Goal: Task Accomplishment & Management: Complete application form

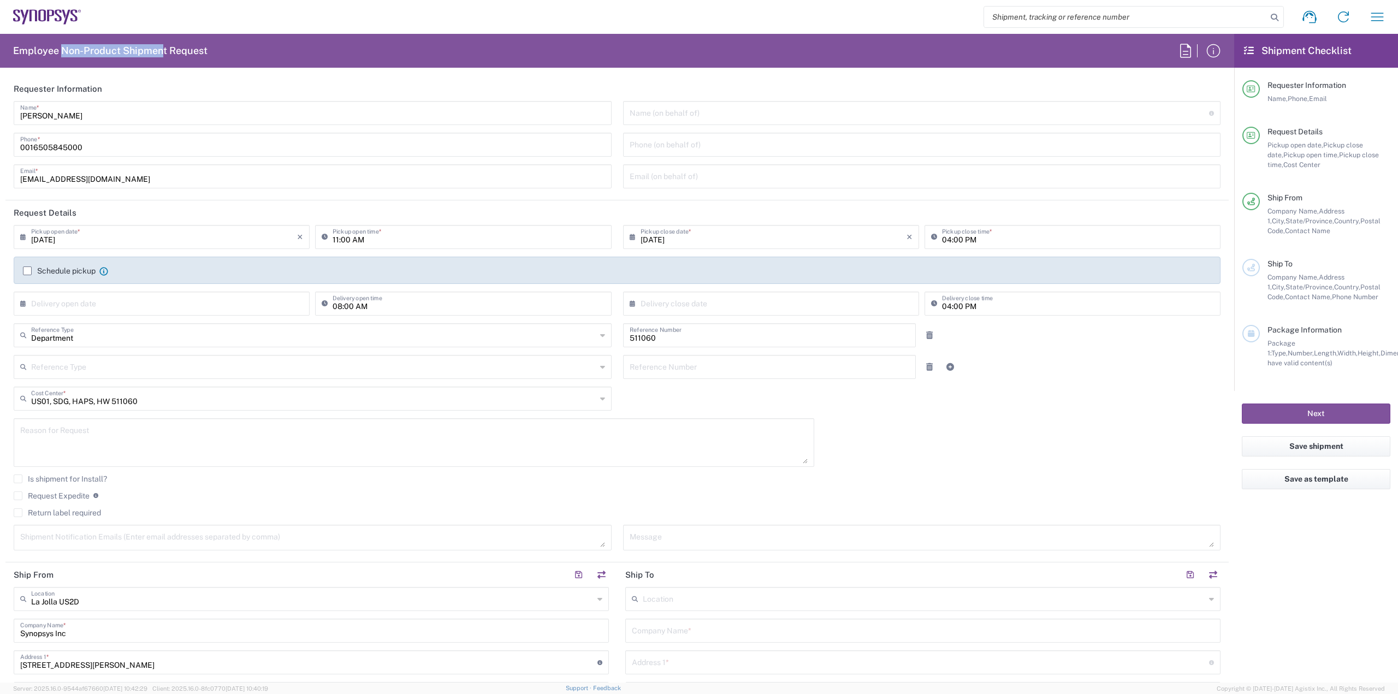
drag, startPoint x: 61, startPoint y: 52, endPoint x: 165, endPoint y: 50, distance: 103.8
click at [162, 50] on h2 "Employee Non-Product Shipment Request" at bounding box center [110, 50] width 194 height 13
click at [232, 58] on agx-form-header "Employee Non-Product Shipment Request" at bounding box center [617, 51] width 1234 height 34
click at [21, 302] on icon at bounding box center [25, 303] width 11 height 17
click at [160, 387] on span "13" at bounding box center [164, 386] width 16 height 15
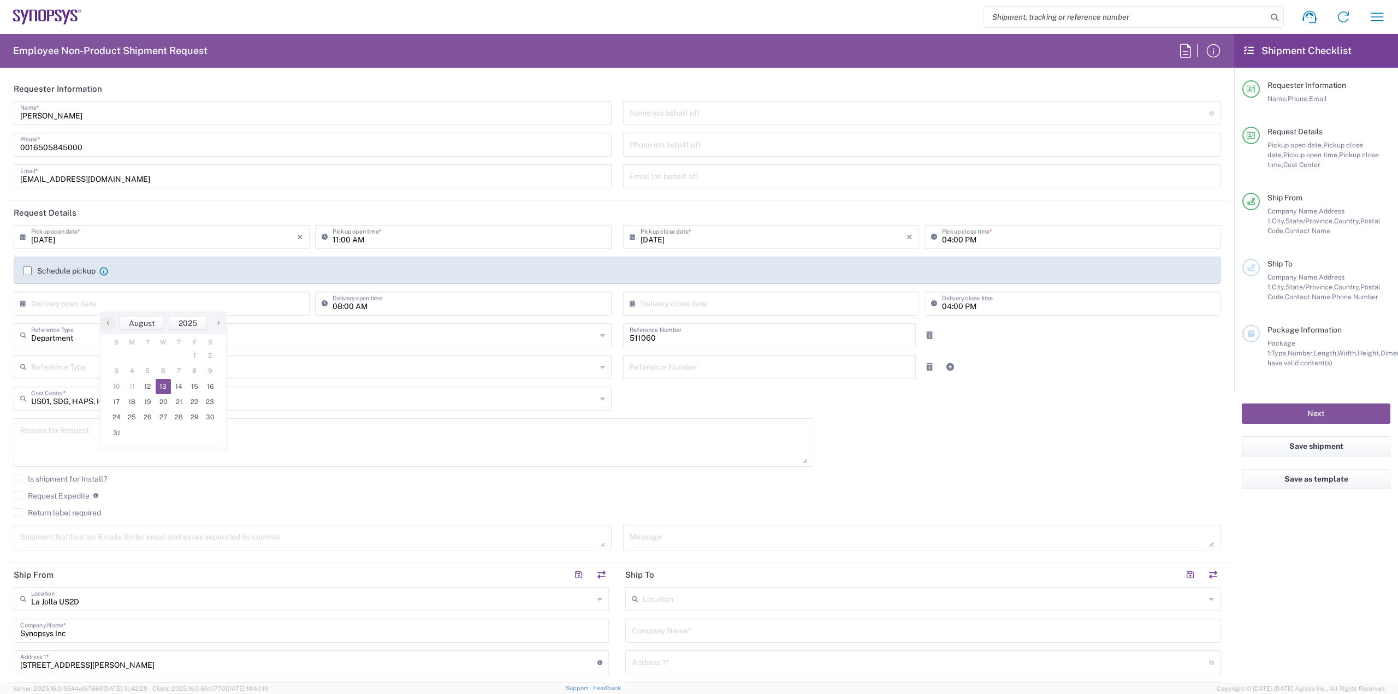
type input "[DATE]"
click at [727, 303] on input "text" at bounding box center [774, 302] width 266 height 19
click at [769, 389] on span "13" at bounding box center [769, 386] width 16 height 15
type input "[DATE]"
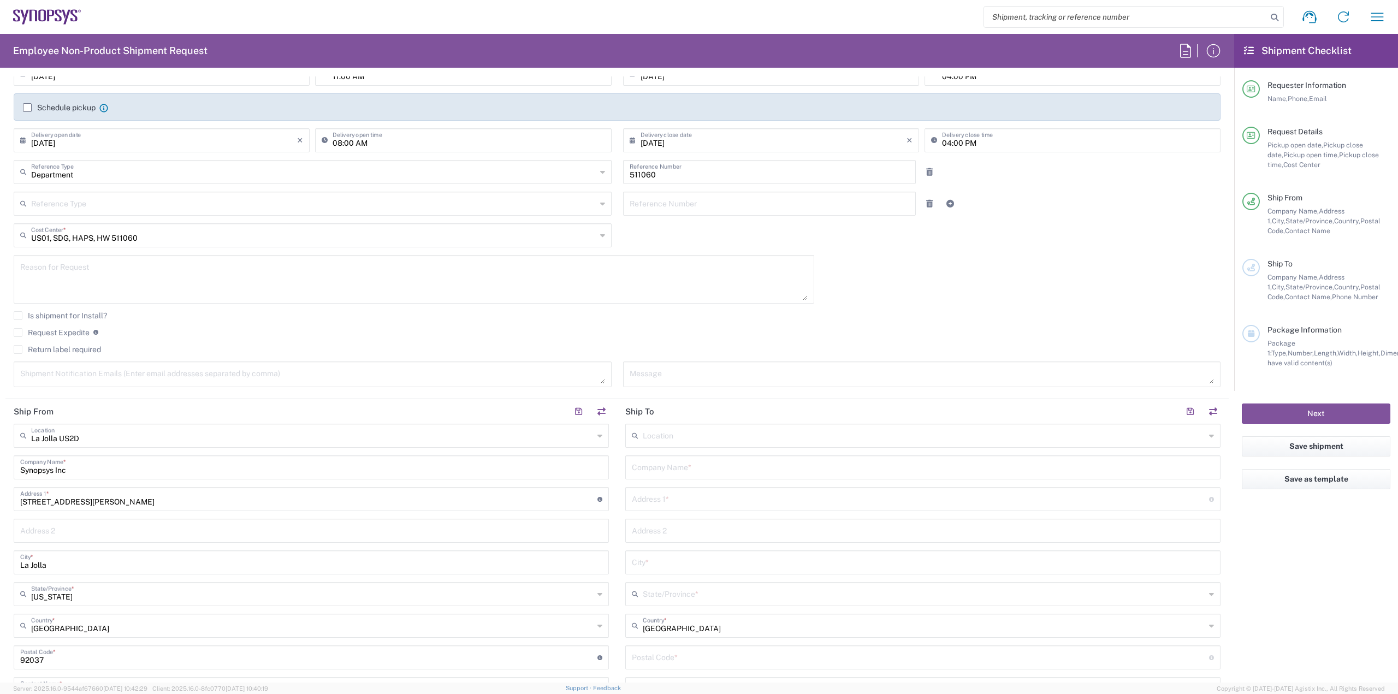
scroll to position [164, 0]
click at [234, 373] on textarea at bounding box center [312, 373] width 585 height 19
drag, startPoint x: 107, startPoint y: 371, endPoint x: 162, endPoint y: 399, distance: 61.3
click at [107, 371] on textarea at bounding box center [312, 373] width 585 height 19
paste textarea "[PERSON_NAME] <[EMAIL_ADDRESS][PERSON_NAME][DOMAIN_NAME]>"
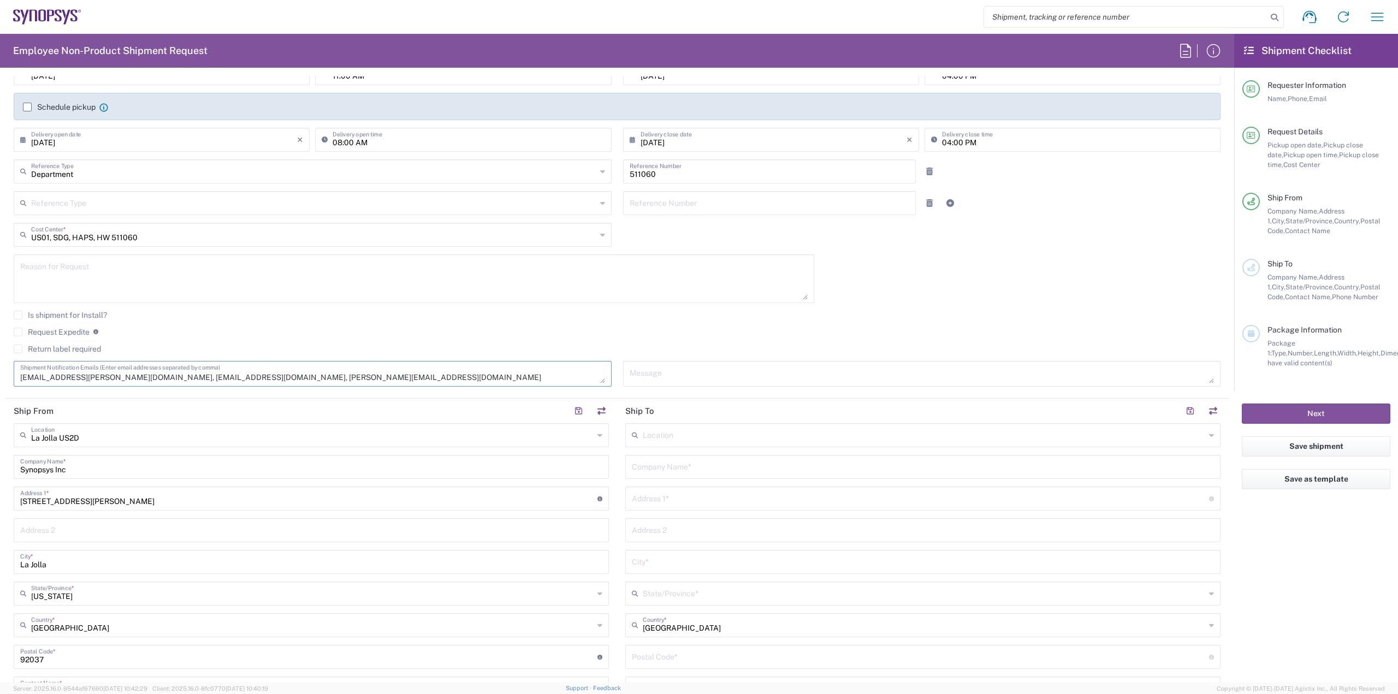
type textarea "[EMAIL_ADDRESS][PERSON_NAME][DOMAIN_NAME], [EMAIL_ADDRESS][DOMAIN_NAME], [PERSO…"
click at [695, 433] on input "text" at bounding box center [924, 434] width 562 height 19
click at [712, 410] on header "Ship To" at bounding box center [923, 411] width 612 height 25
click at [701, 467] on input "text" at bounding box center [923, 466] width 582 height 19
type input "Sanmina"
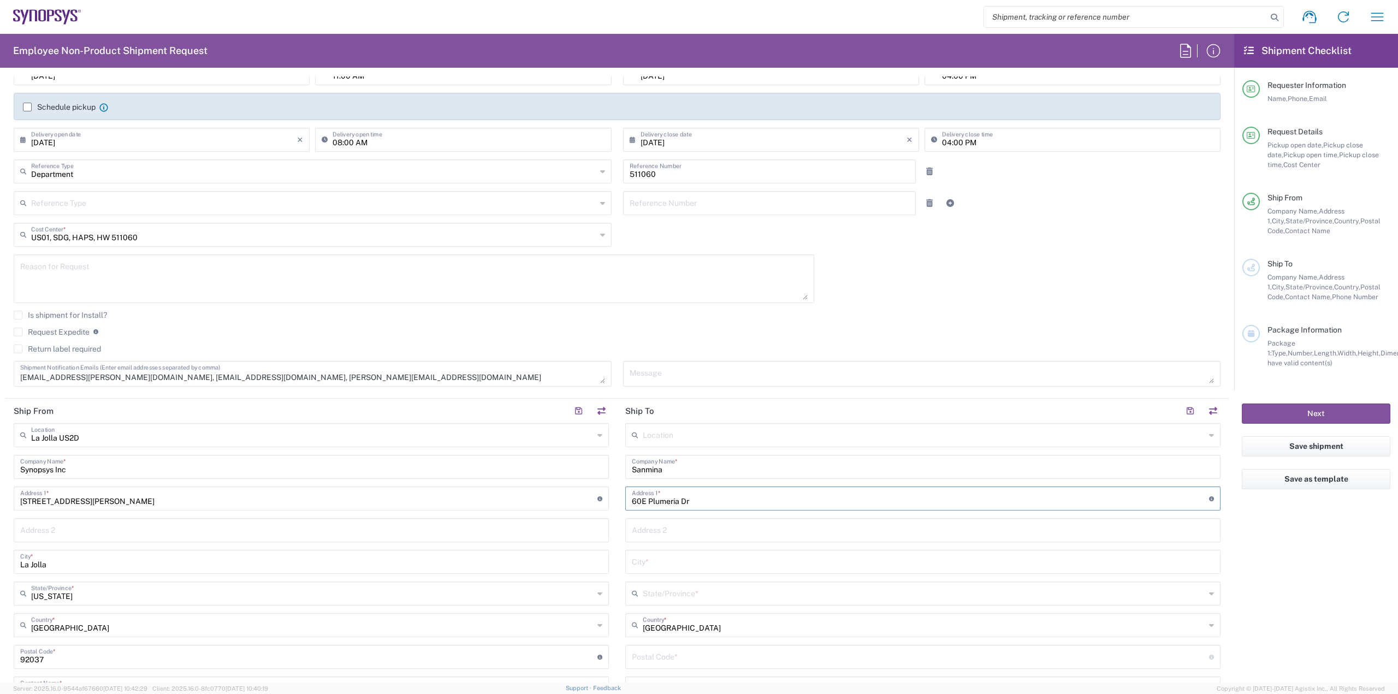
type input "60E Plumeria Dr"
type input "Bldg #2, DockA"
type input "[GEOGRAPHIC_DATA][PERSON_NAME]"
type input "CA"
type input "[GEOGRAPHIC_DATA]"
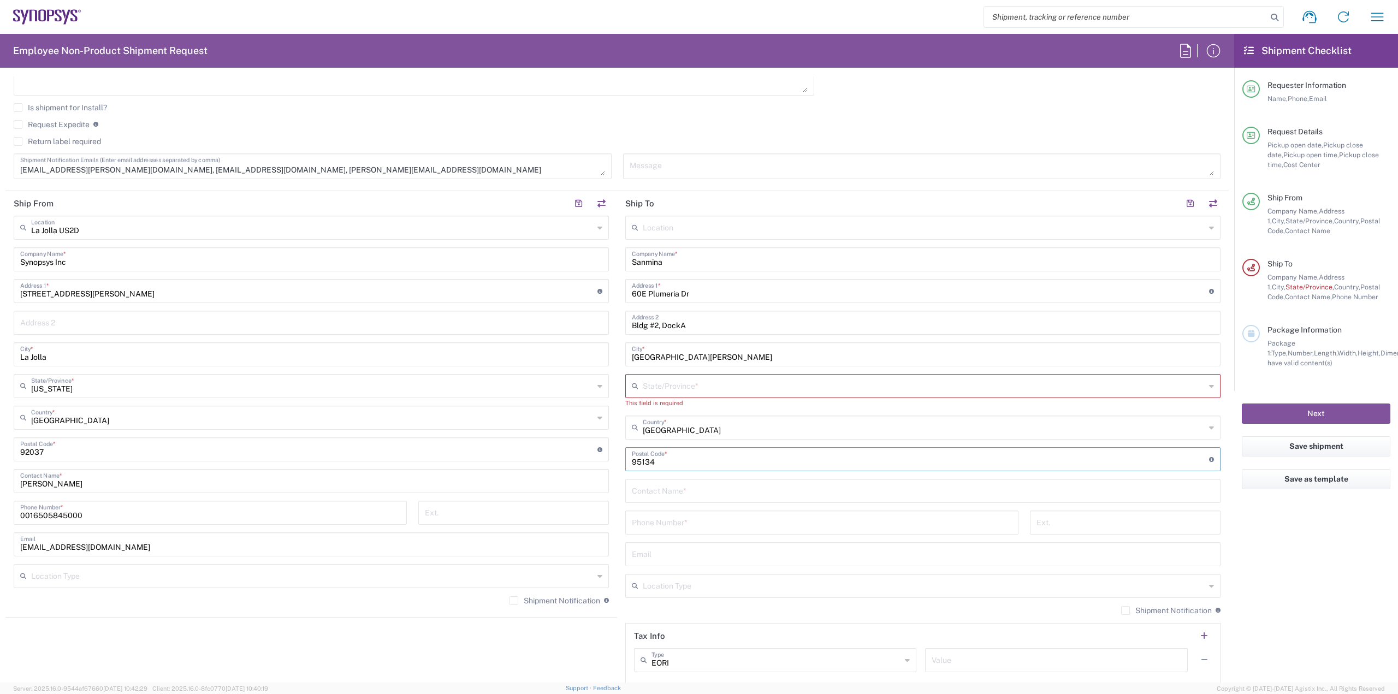
scroll to position [382, 0]
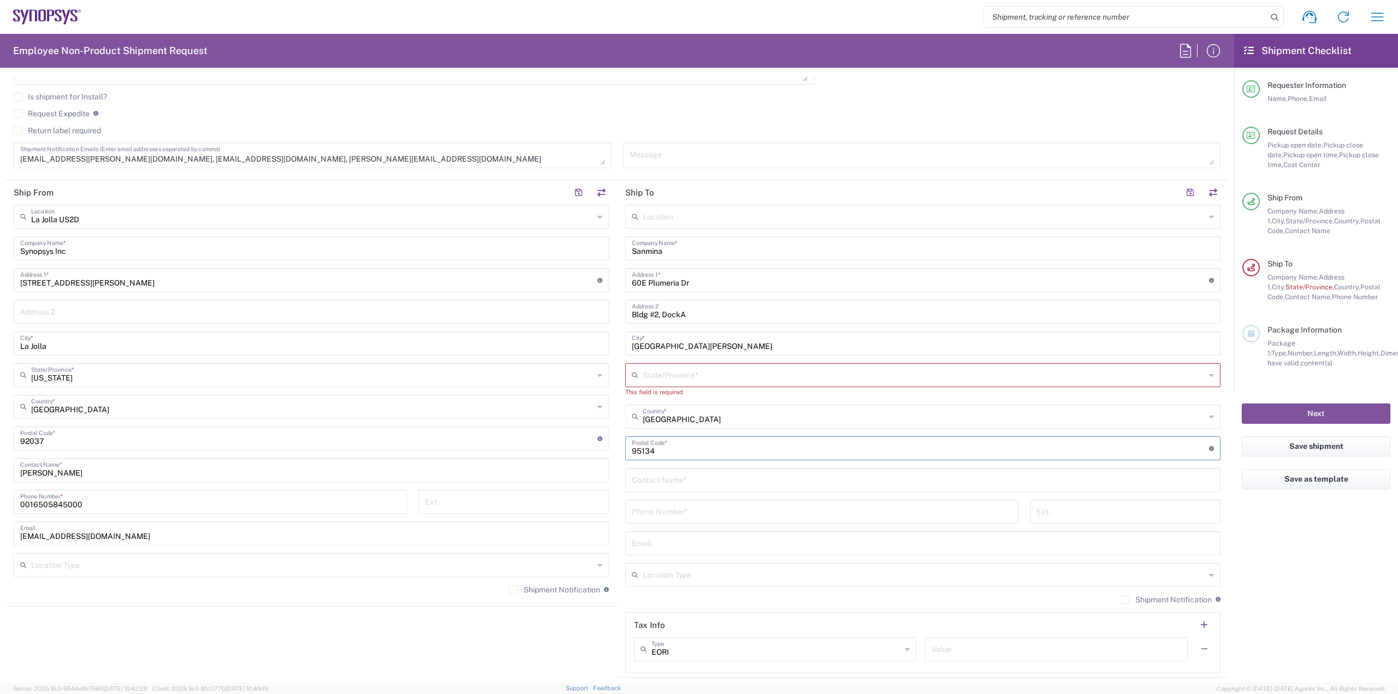
type input "95134"
click at [723, 482] on input "text" at bounding box center [923, 479] width 582 height 19
type input "[PERSON_NAME]"
type input "[PHONE_NUMBER]"
drag, startPoint x: 99, startPoint y: 161, endPoint x: 0, endPoint y: 165, distance: 99.5
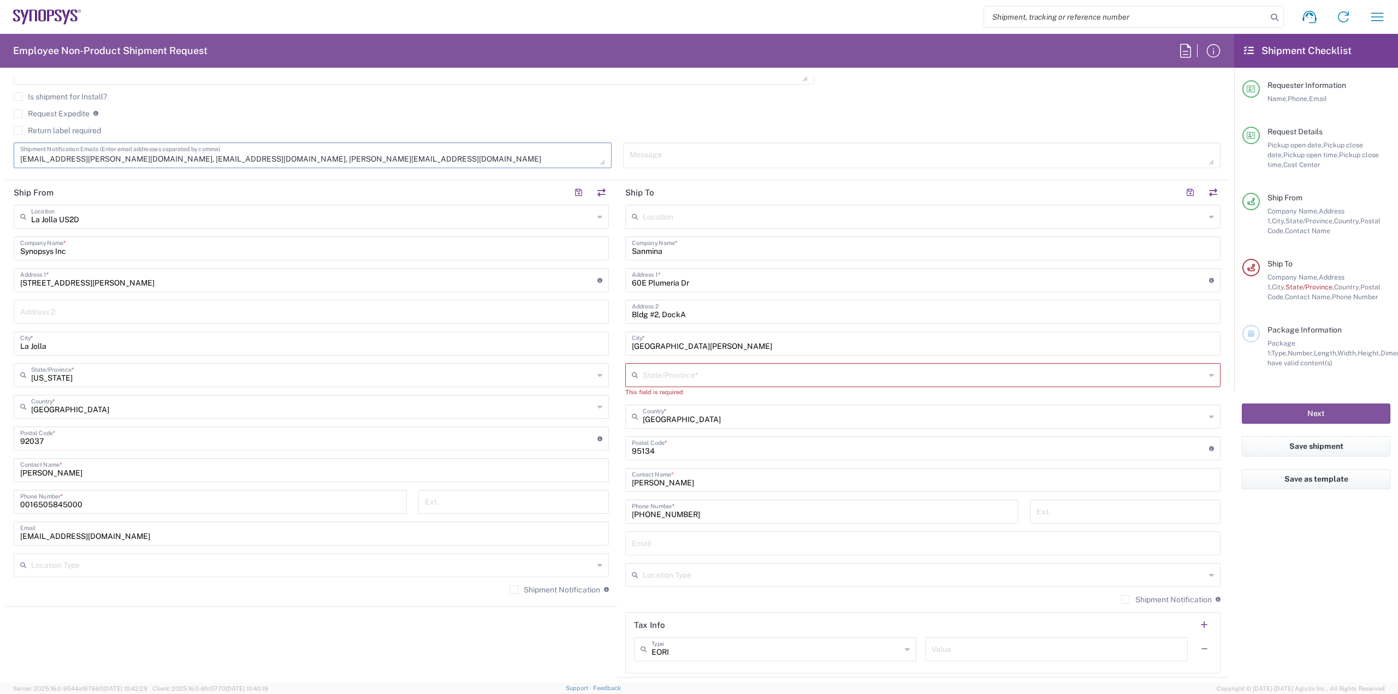
click at [0, 168] on form "Requester Information [PERSON_NAME] Name * [PHONE_NUMBER] Phone * [EMAIL_ADDRES…" at bounding box center [617, 379] width 1234 height 606
click at [679, 544] on input "text" at bounding box center [923, 542] width 582 height 19
paste input "[EMAIL_ADDRESS][PERSON_NAME][DOMAIN_NAME]"
type input "[EMAIL_ADDRESS][PERSON_NAME][DOMAIN_NAME]"
click at [702, 576] on input "text" at bounding box center [924, 574] width 562 height 19
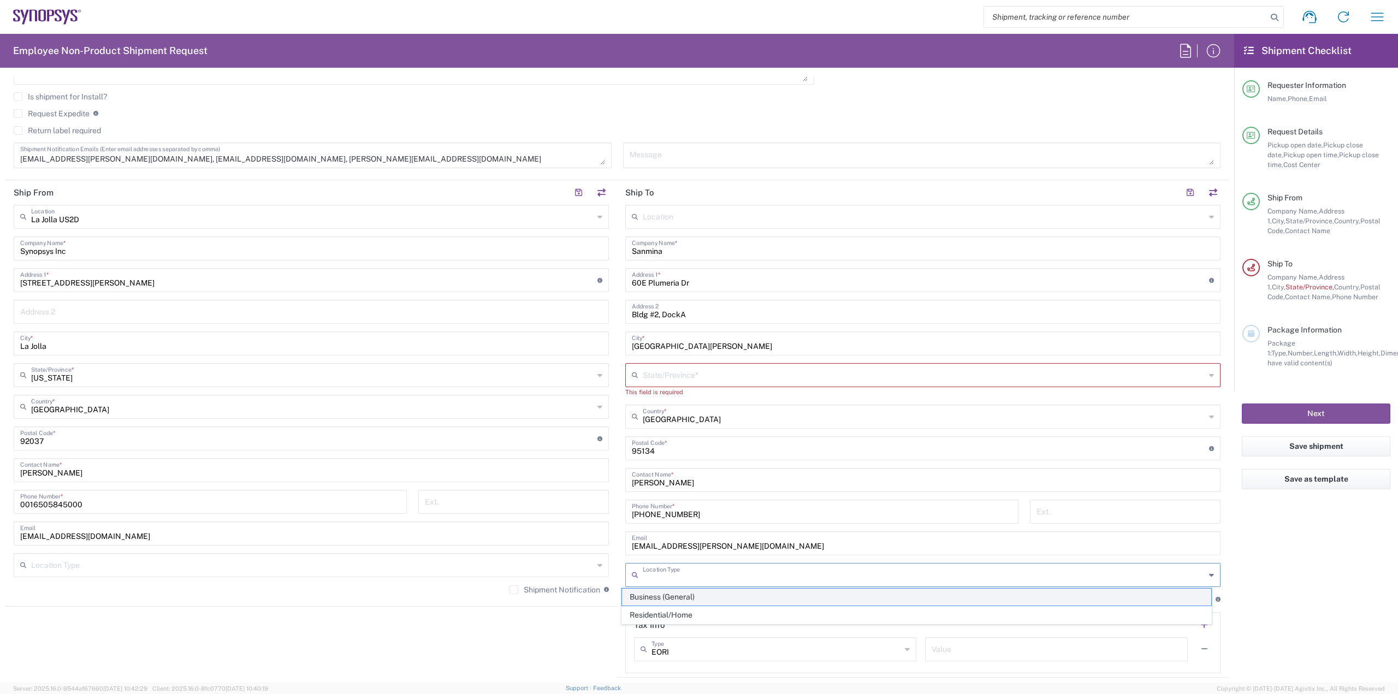
click at [698, 601] on span "Business (General)" at bounding box center [916, 597] width 589 height 17
type input "Business (General)"
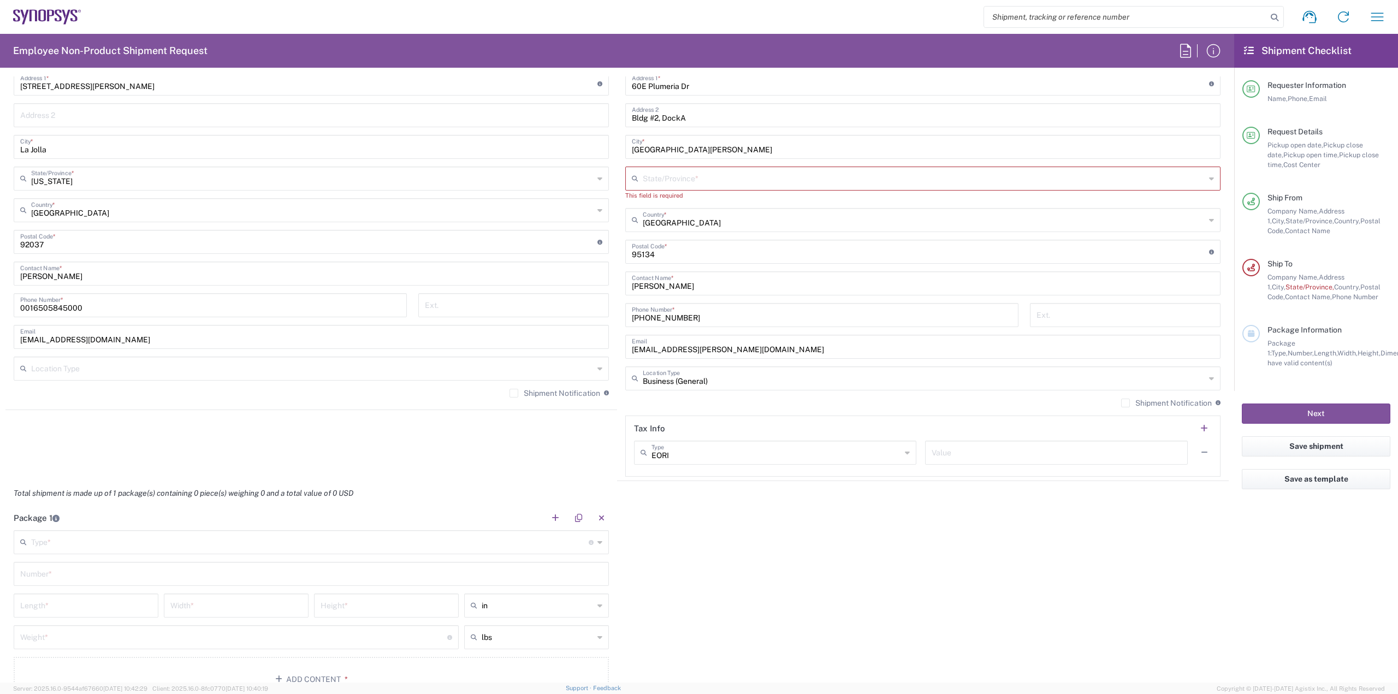
scroll to position [601, 0]
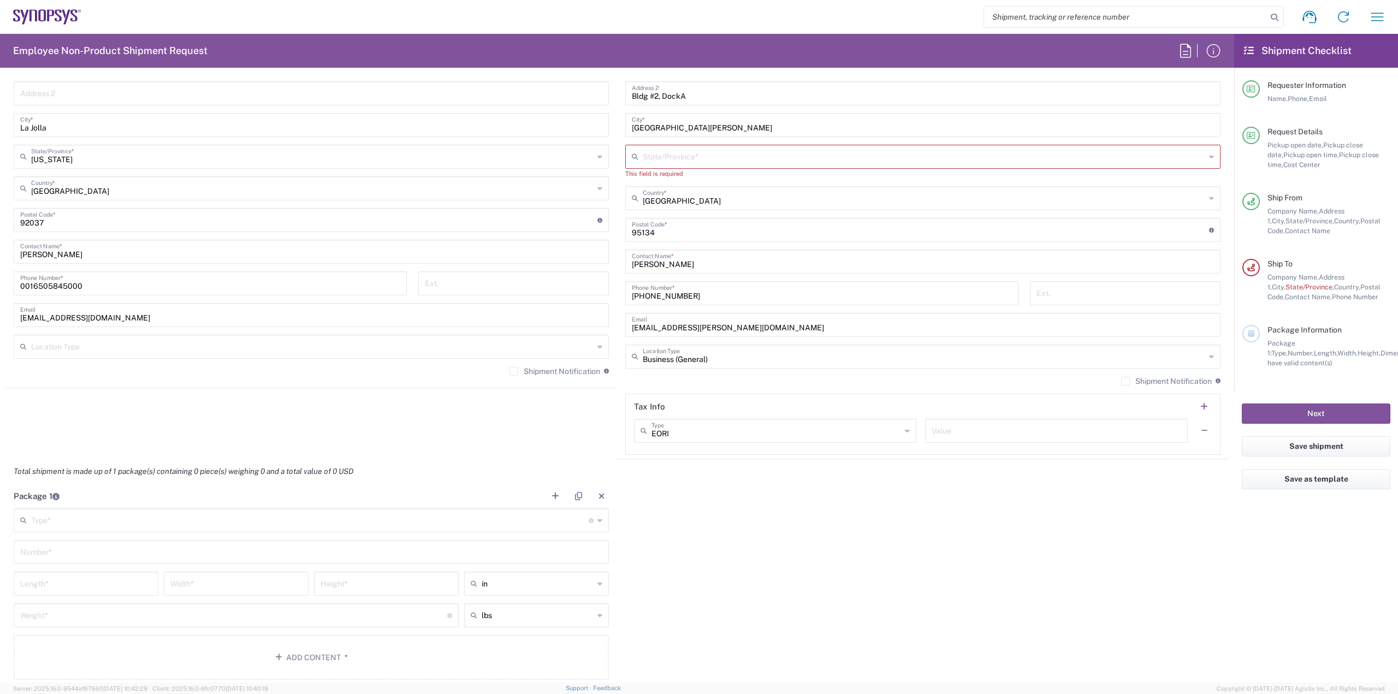
click at [951, 430] on input "text" at bounding box center [1057, 429] width 250 height 19
click at [362, 345] on input "text" at bounding box center [312, 345] width 562 height 19
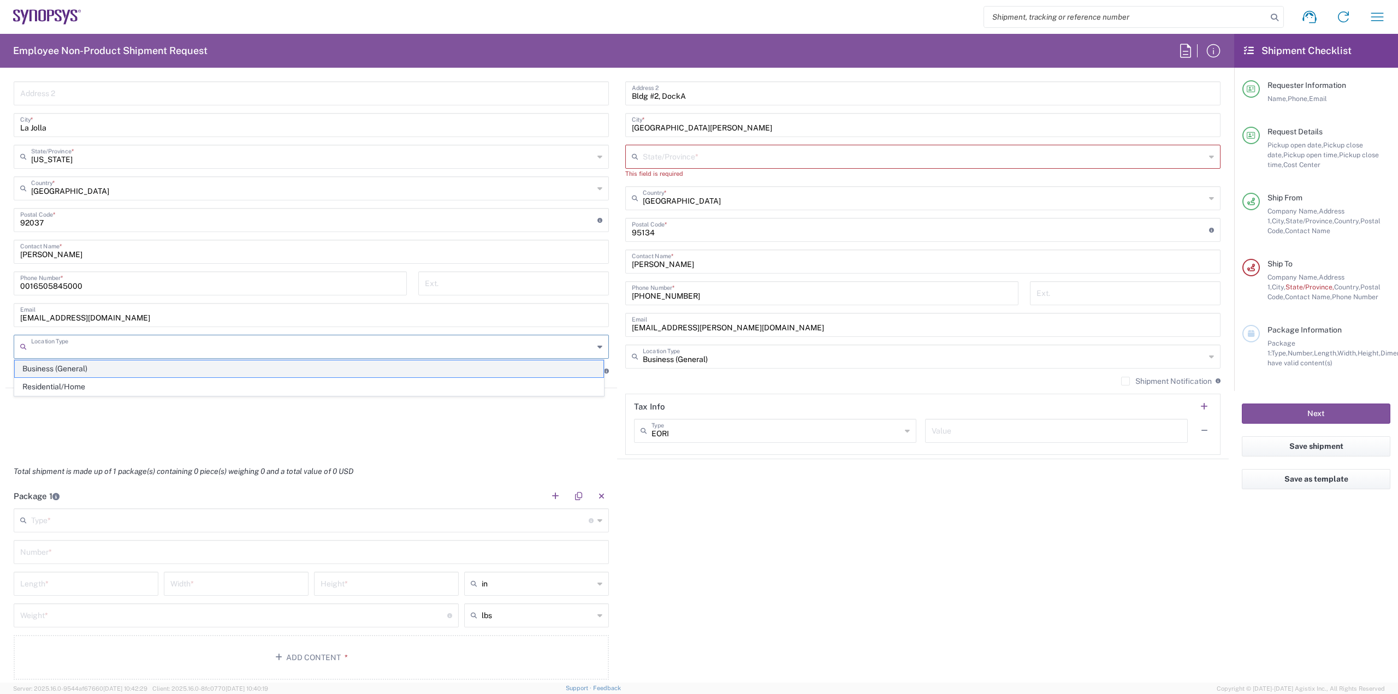
click at [134, 368] on span "Business (General)" at bounding box center [309, 368] width 589 height 17
type input "Business (General)"
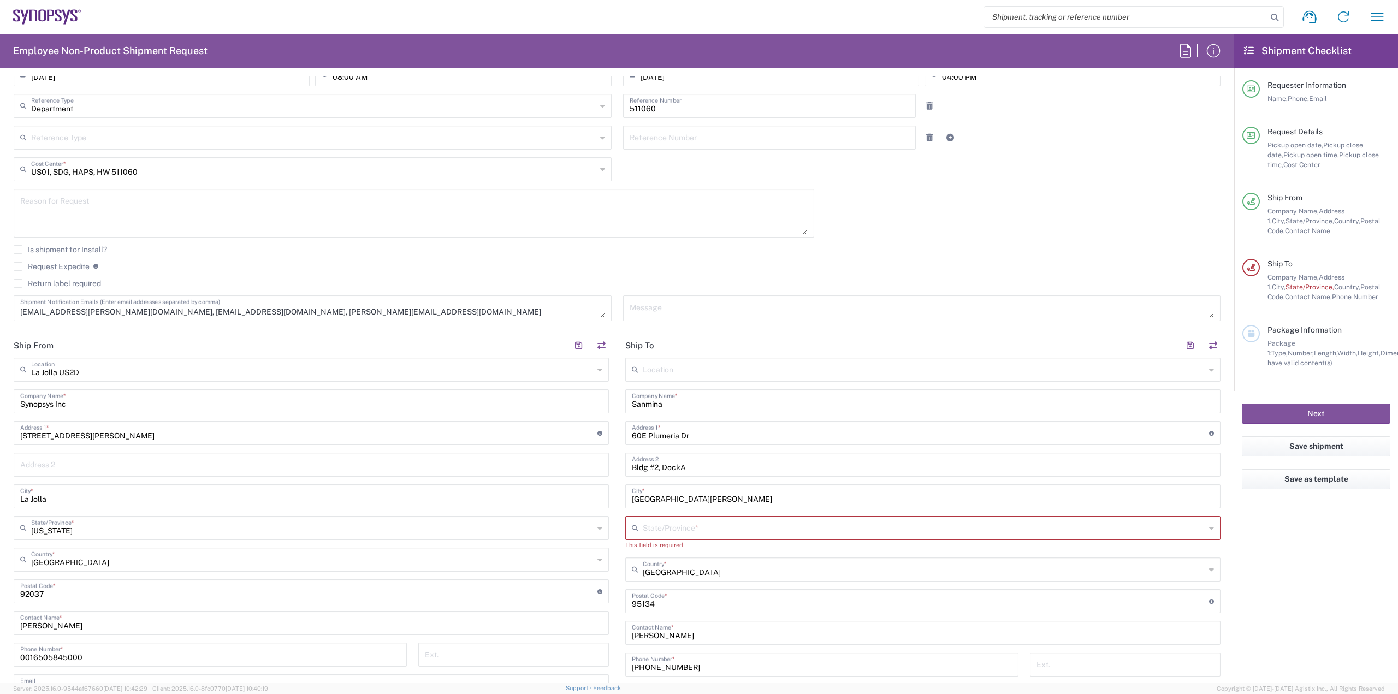
scroll to position [164, 0]
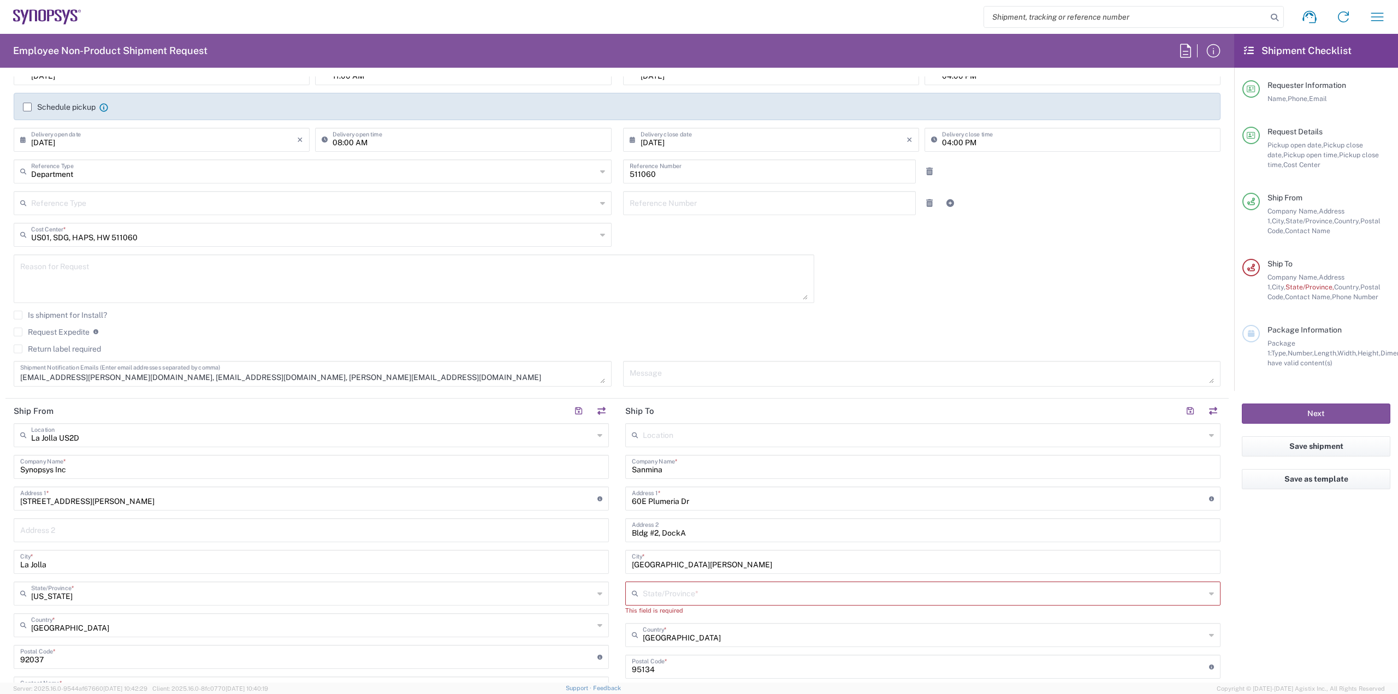
click at [28, 106] on label "Schedule pickup" at bounding box center [59, 107] width 73 height 9
click at [27, 107] on input "Schedule pickup" at bounding box center [27, 107] width 0 height 0
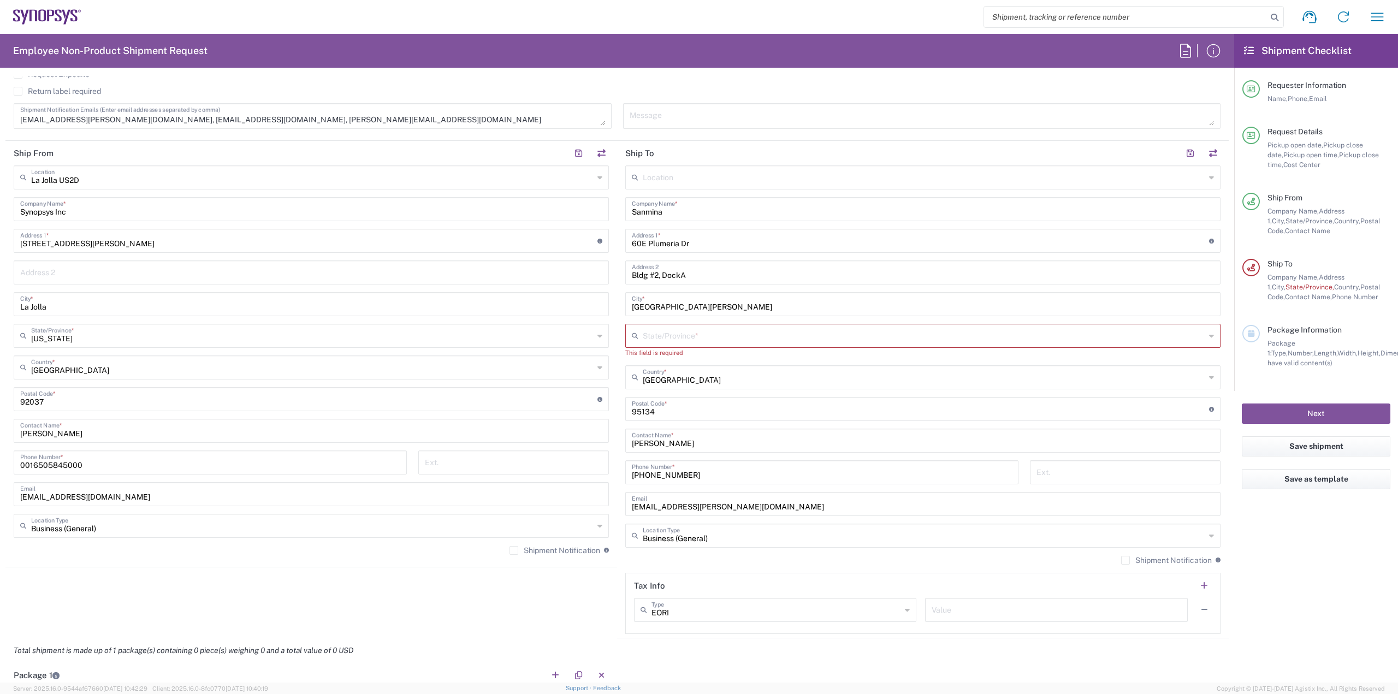
scroll to position [437, 0]
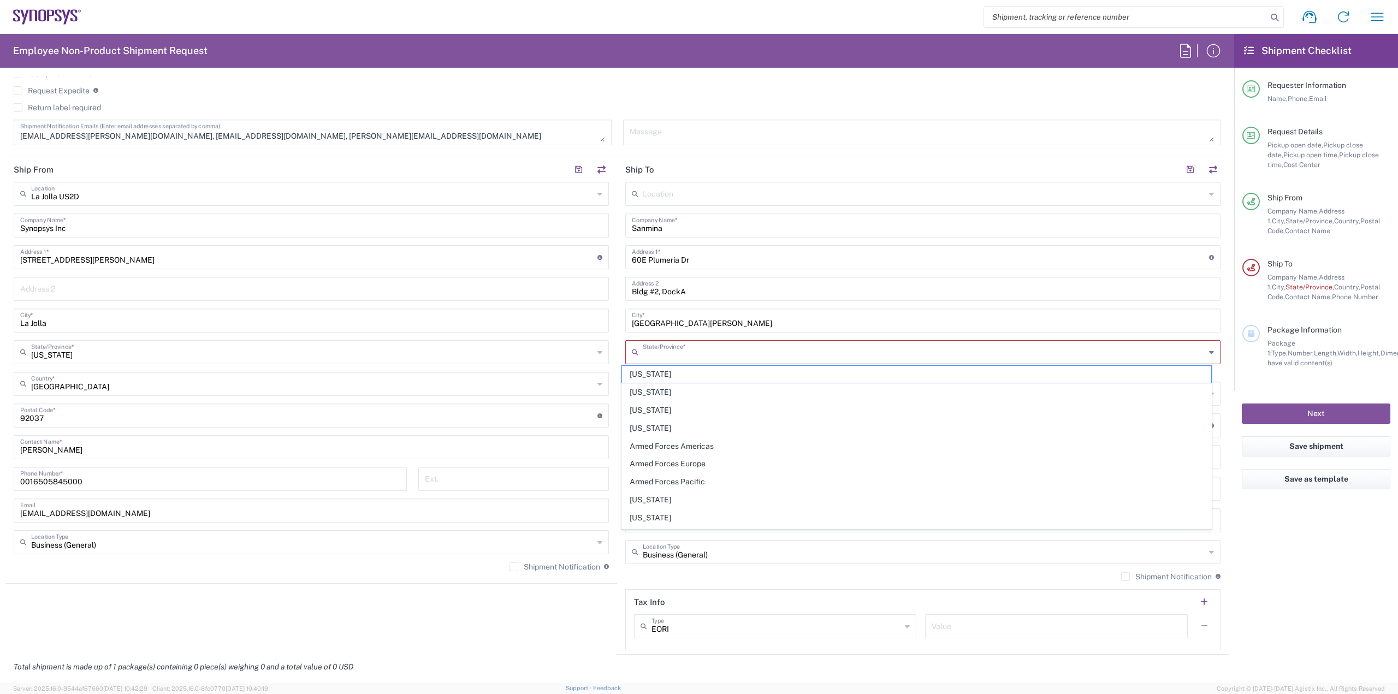
click at [714, 351] on input "text" at bounding box center [924, 351] width 562 height 19
click at [672, 496] on span "[US_STATE]" at bounding box center [916, 499] width 589 height 17
type input "[US_STATE]"
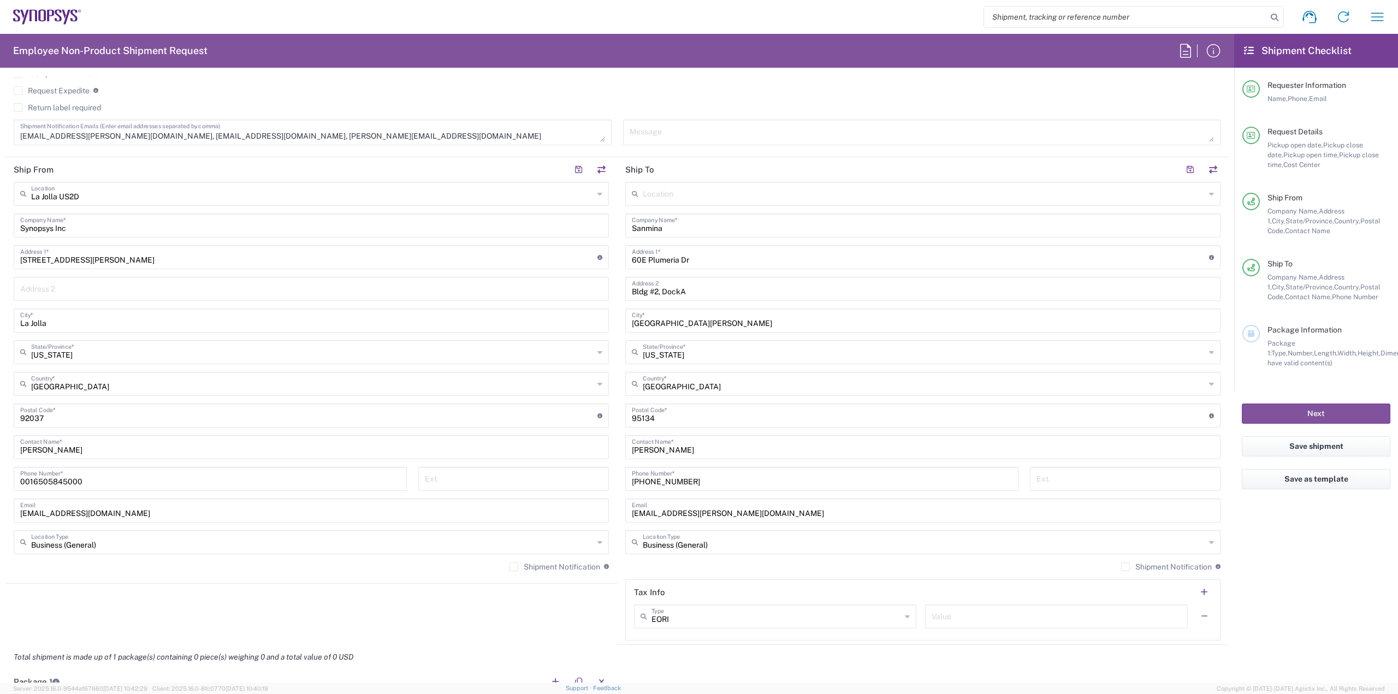
click at [720, 568] on div "Shipment Notification If checked, a shipment notification email will be sent to…" at bounding box center [922, 570] width 595 height 17
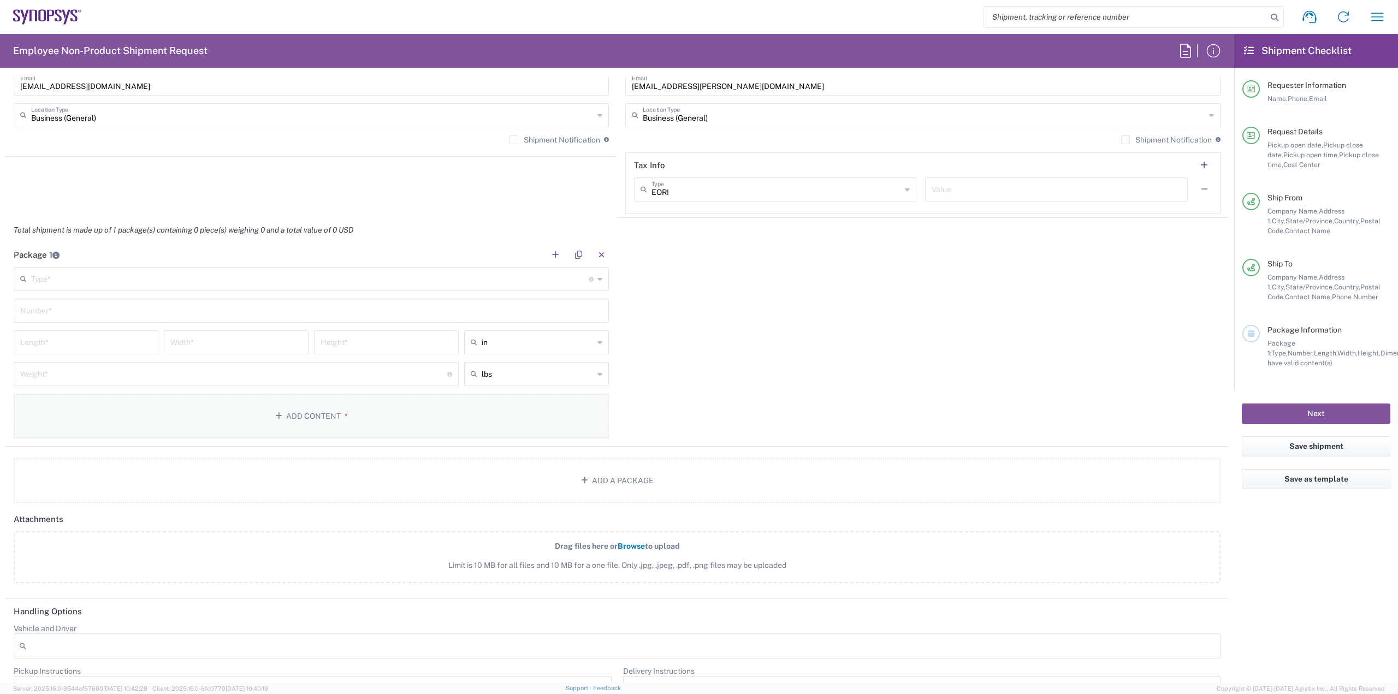
scroll to position [874, 0]
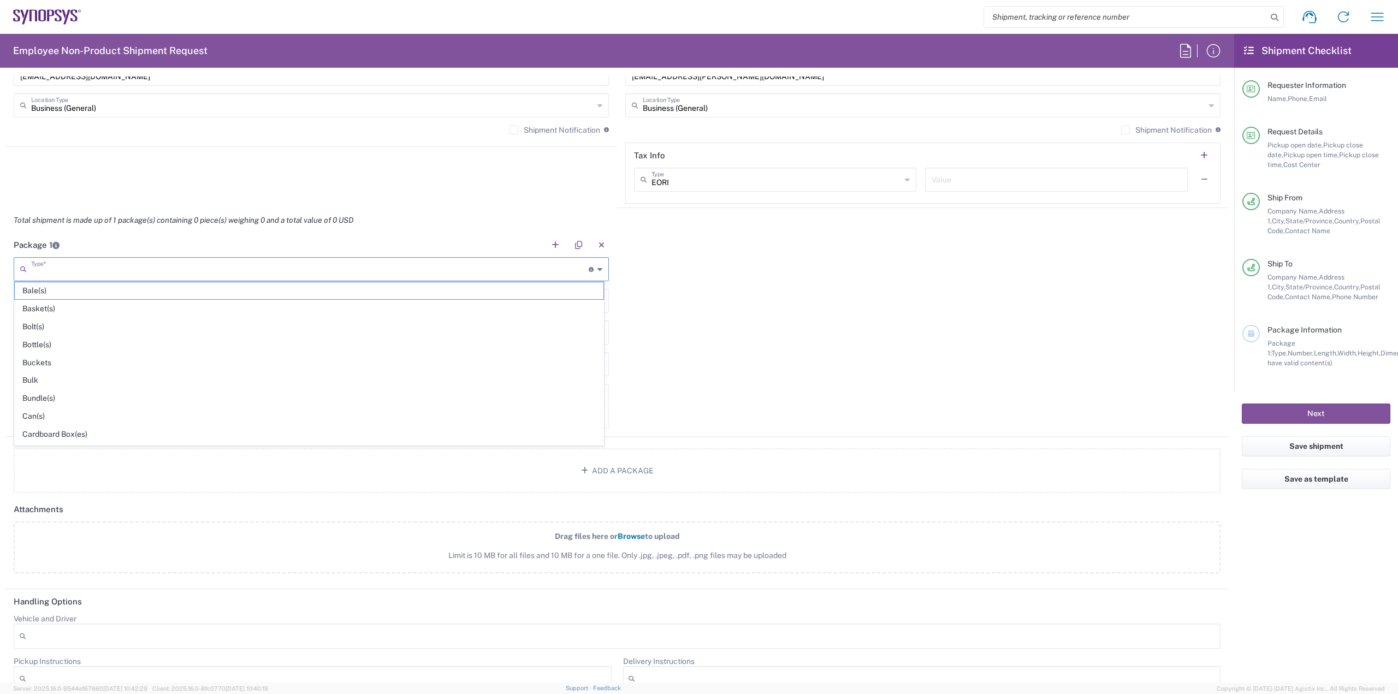
click at [106, 265] on input "text" at bounding box center [310, 268] width 558 height 19
click at [71, 442] on span "Your Packaging" at bounding box center [309, 450] width 589 height 17
type input "Your Packaging"
click at [132, 298] on input "text" at bounding box center [311, 300] width 582 height 19
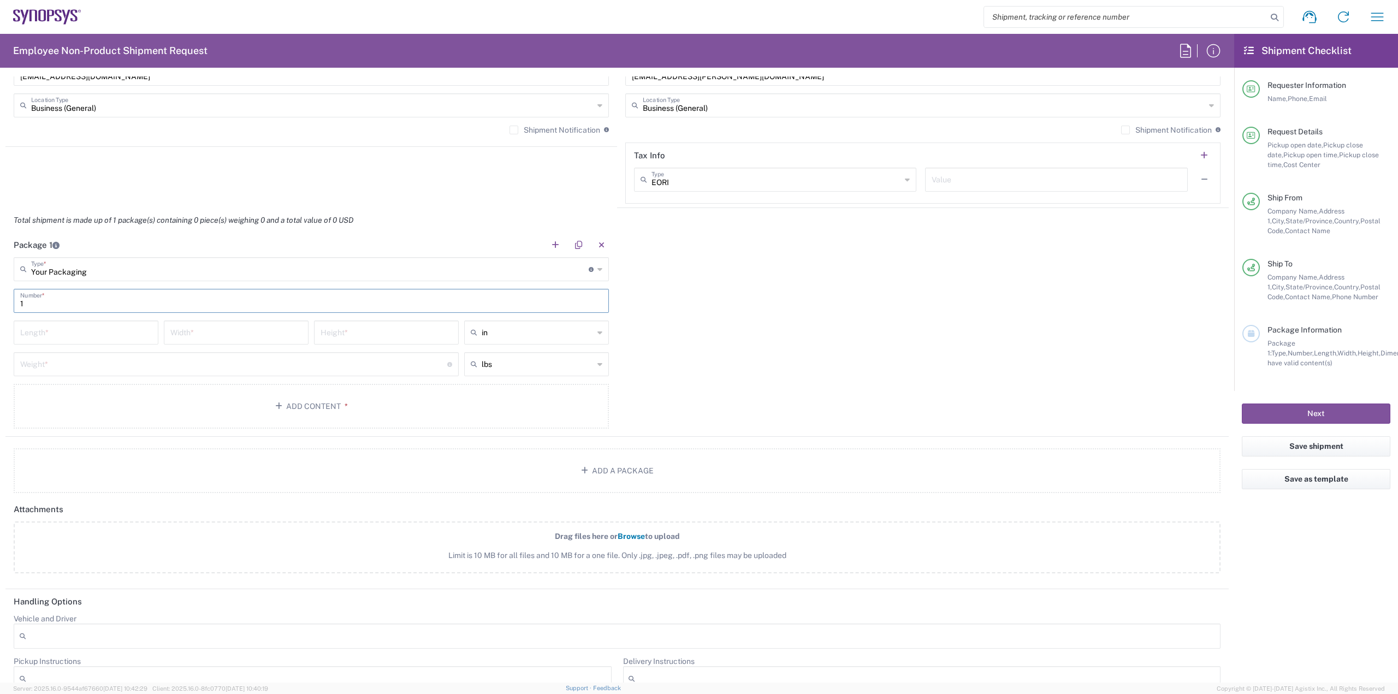
type input "1"
click at [185, 438] on agx-package-information "Total shipment is made up of 1 package(s) containing 0 piece(s) weighing 0 and …" at bounding box center [616, 350] width 1223 height 285
click at [68, 330] on input "number" at bounding box center [86, 331] width 132 height 19
type input "6"
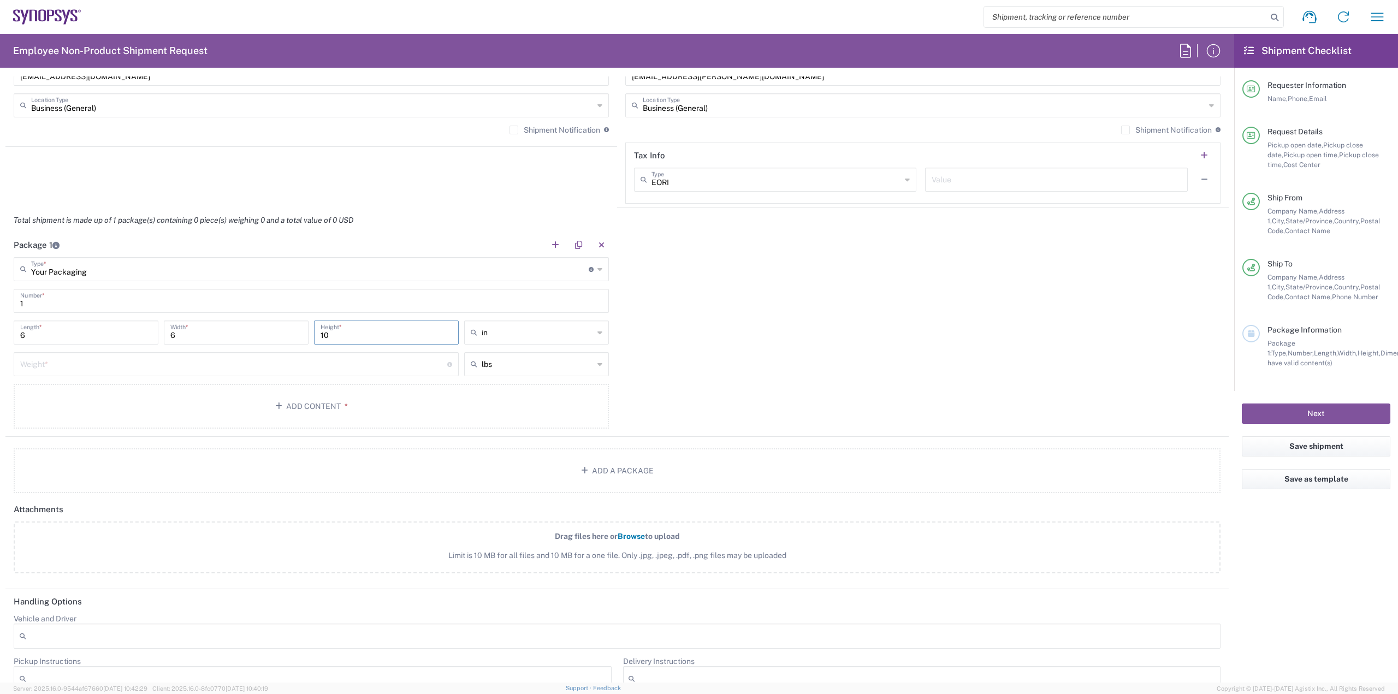
type input "10"
click at [845, 364] on div "Package 1 Your Packaging Type * Material used to package goods Bale(s) Basket(s…" at bounding box center [616, 335] width 1223 height 204
type input "in"
click at [175, 361] on input "number" at bounding box center [233, 363] width 427 height 19
click at [666, 362] on div "Package 1 Your Packaging Type * Material used to package goods Bale(s) Basket(s…" at bounding box center [616, 335] width 1223 height 204
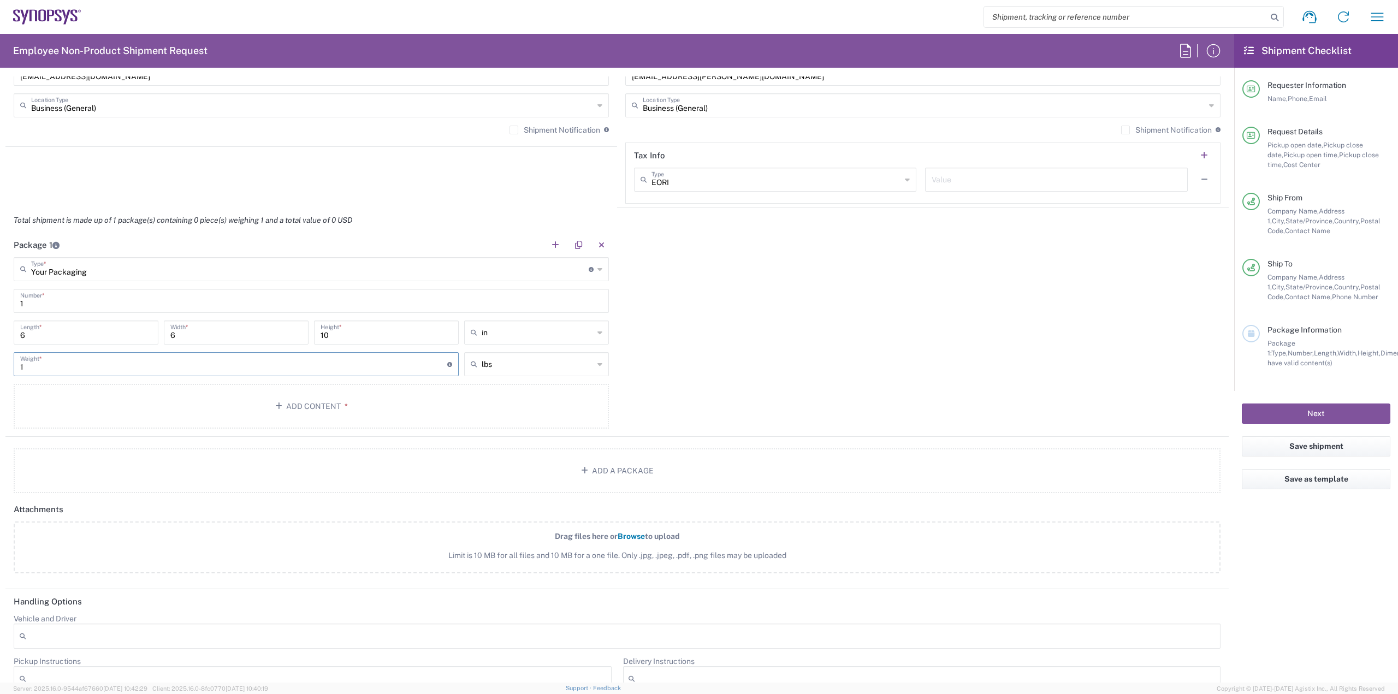
drag, startPoint x: 68, startPoint y: 366, endPoint x: 0, endPoint y: 365, distance: 67.7
click at [0, 365] on form "Requester Information [PERSON_NAME] Name * [PHONE_NUMBER] Phone * [EMAIL_ADDRES…" at bounding box center [617, 379] width 1234 height 606
type input "2"
click at [727, 364] on div "Package 1 Your Packaging Type * Material used to package goods Bale(s) Basket(s…" at bounding box center [616, 335] width 1223 height 204
click at [399, 406] on button "Add Content *" at bounding box center [311, 406] width 595 height 45
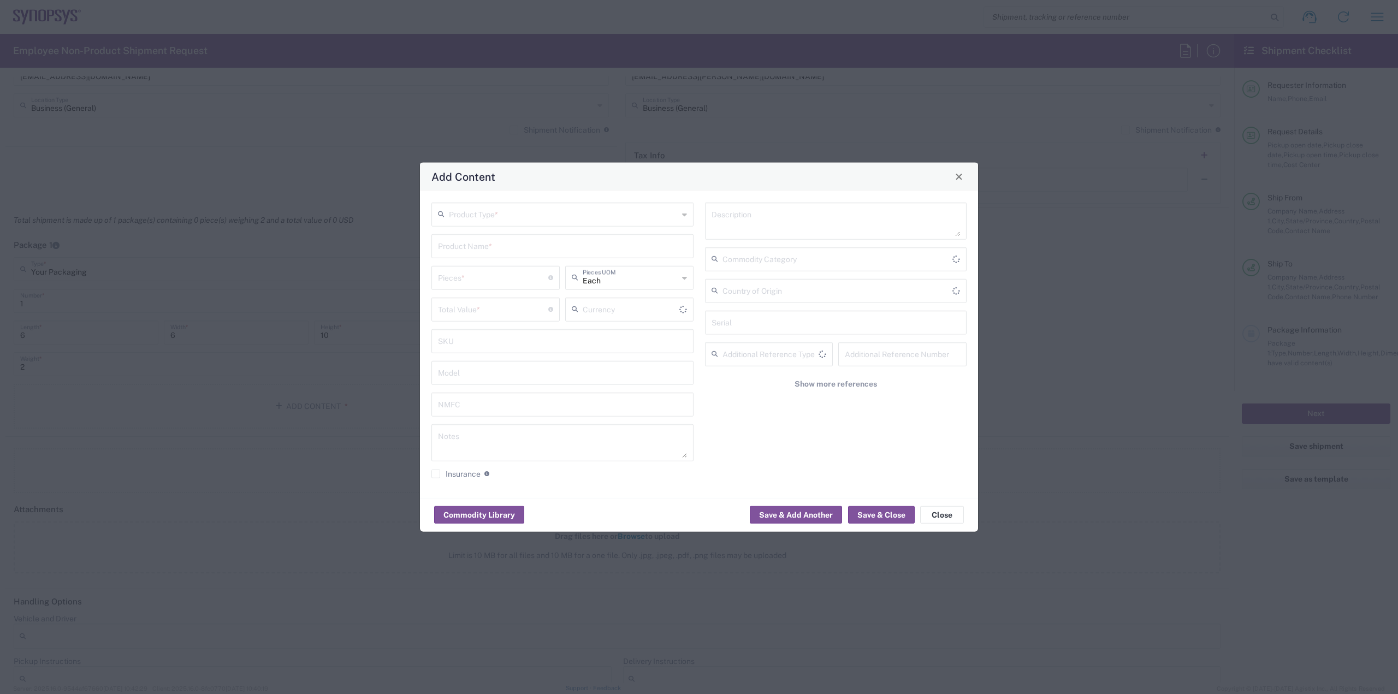
type input "US Dollar"
click at [482, 512] on button "Commodity Library" at bounding box center [479, 514] width 90 height 17
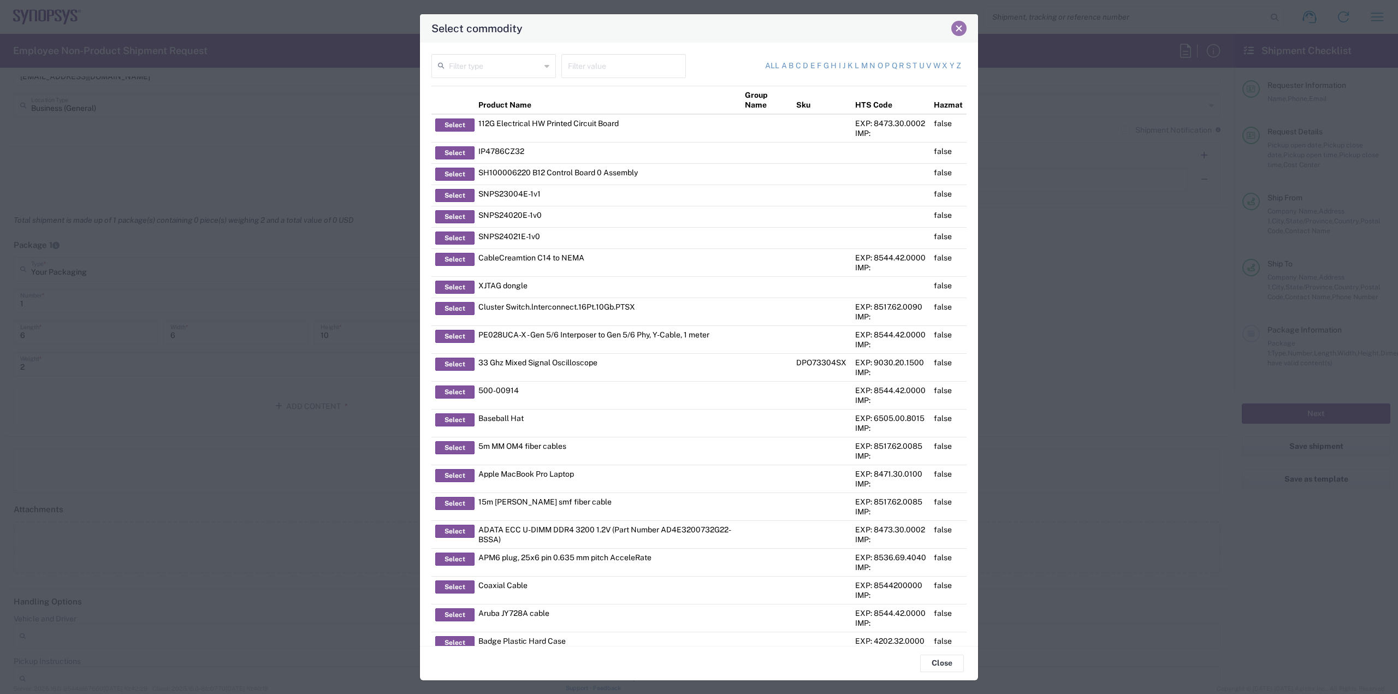
click at [959, 29] on span "Close" at bounding box center [959, 29] width 8 height 8
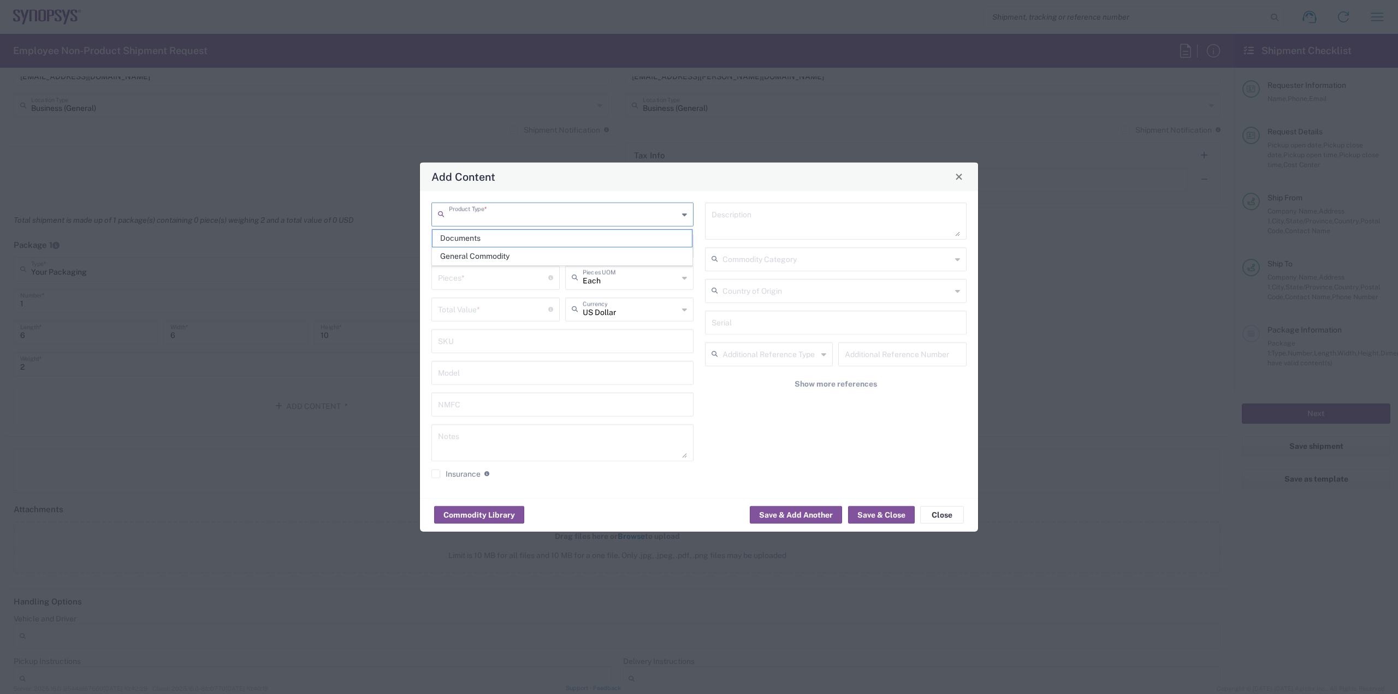
click at [674, 218] on input "text" at bounding box center [563, 213] width 229 height 19
click at [512, 257] on span "General Commodity" at bounding box center [563, 256] width 260 height 17
type input "General Commodity"
click at [509, 252] on input "text" at bounding box center [562, 244] width 249 height 19
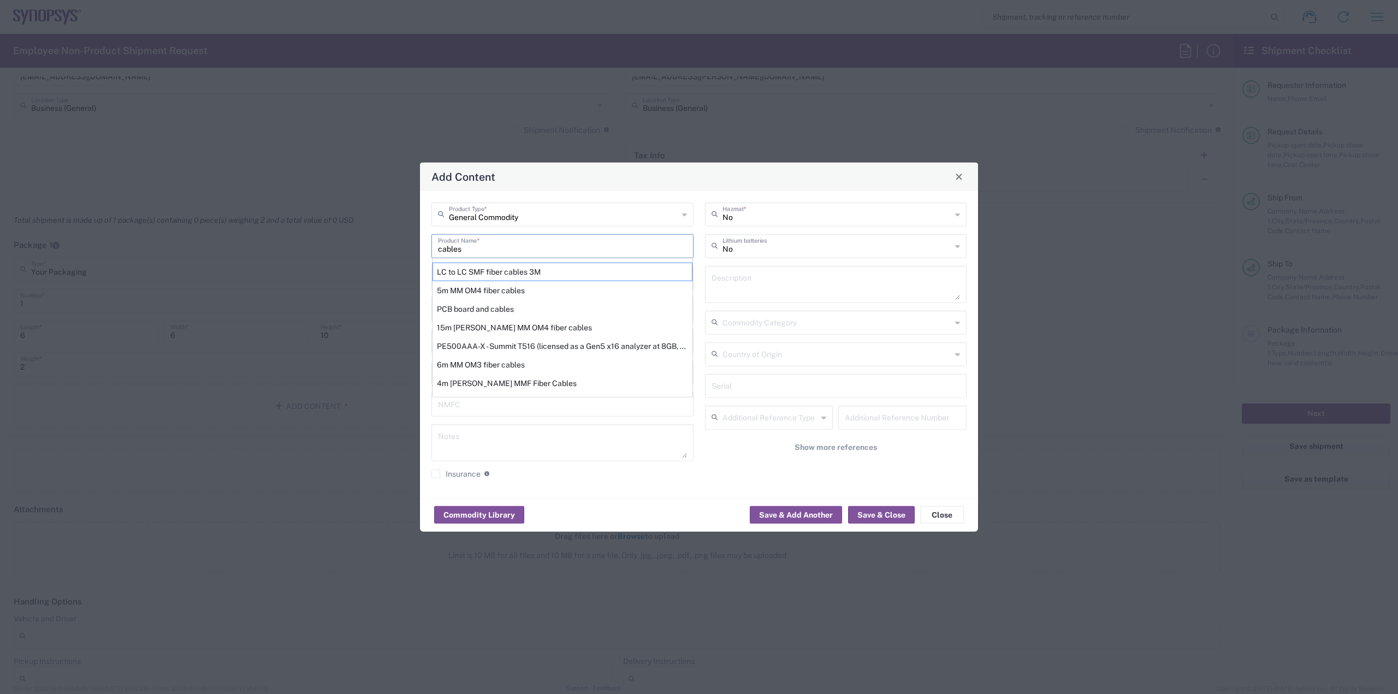
type input "cables"
click at [696, 505] on div "Commodity Library Save & Add Another Save & Close Close" at bounding box center [699, 514] width 558 height 34
click at [739, 466] on div "No Hazmat * No Lithium batteries Description Commodity Category Country of Orig…" at bounding box center [836, 344] width 274 height 284
click at [756, 446] on button "Show more references" at bounding box center [836, 447] width 262 height 20
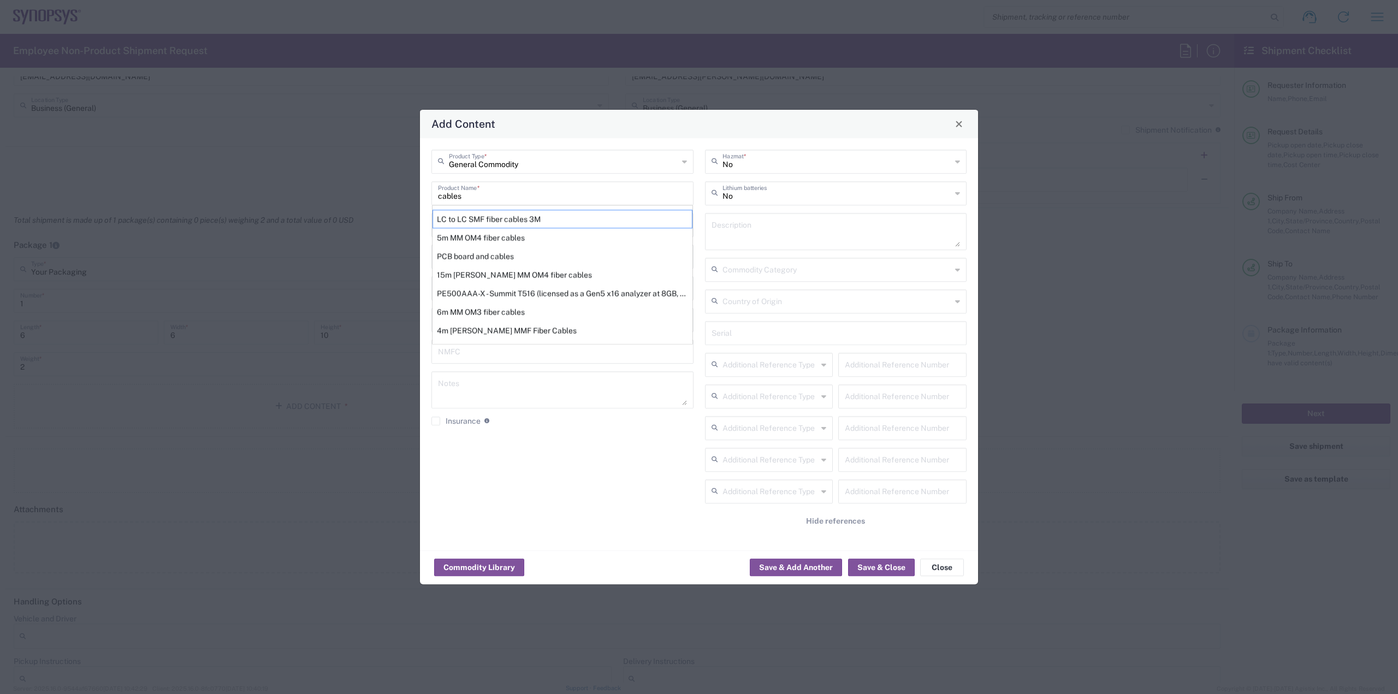
click at [686, 470] on div "General Commodity Product Type * cables Product Name * LC to LC SMF fiber cable…" at bounding box center [563, 344] width 274 height 389
click at [485, 195] on input "cables" at bounding box center [562, 192] width 249 height 19
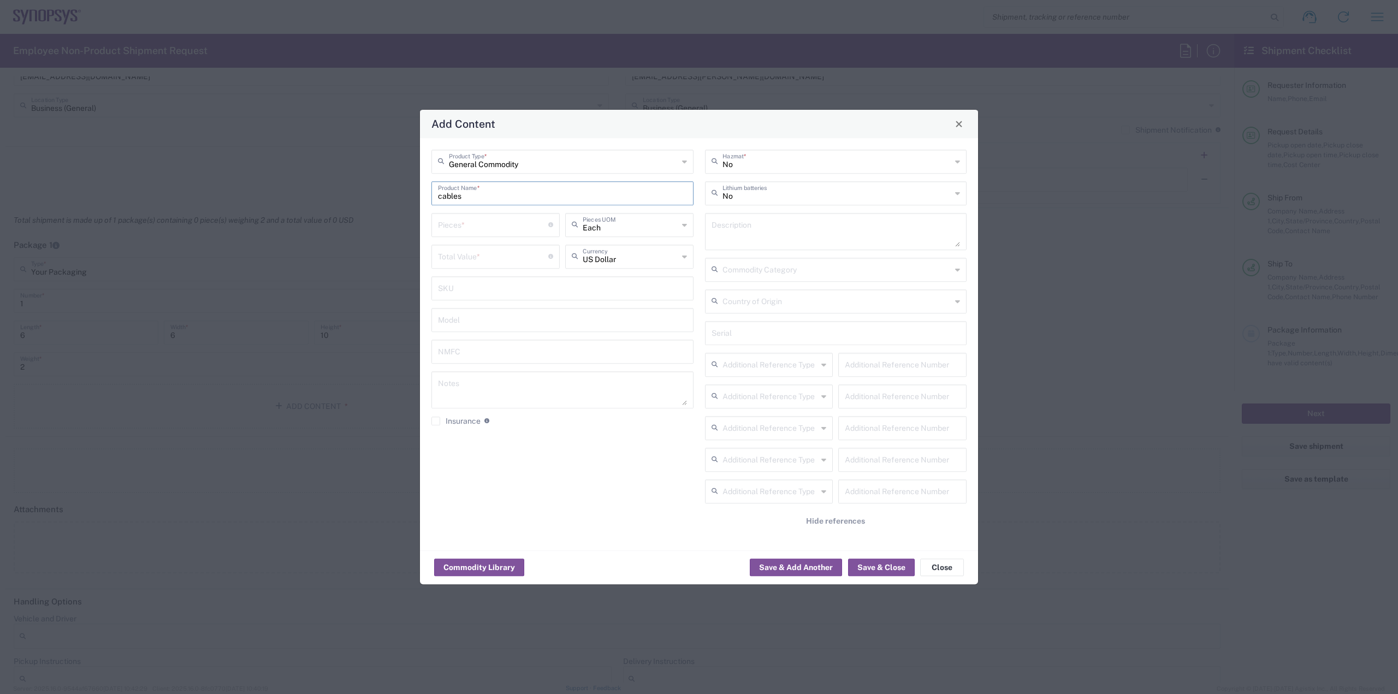
click at [635, 519] on div "General Commodity Product Type * cables Product Name * Pieces * Number of piece…" at bounding box center [563, 344] width 274 height 389
click at [816, 519] on span "Hide references" at bounding box center [835, 521] width 59 height 10
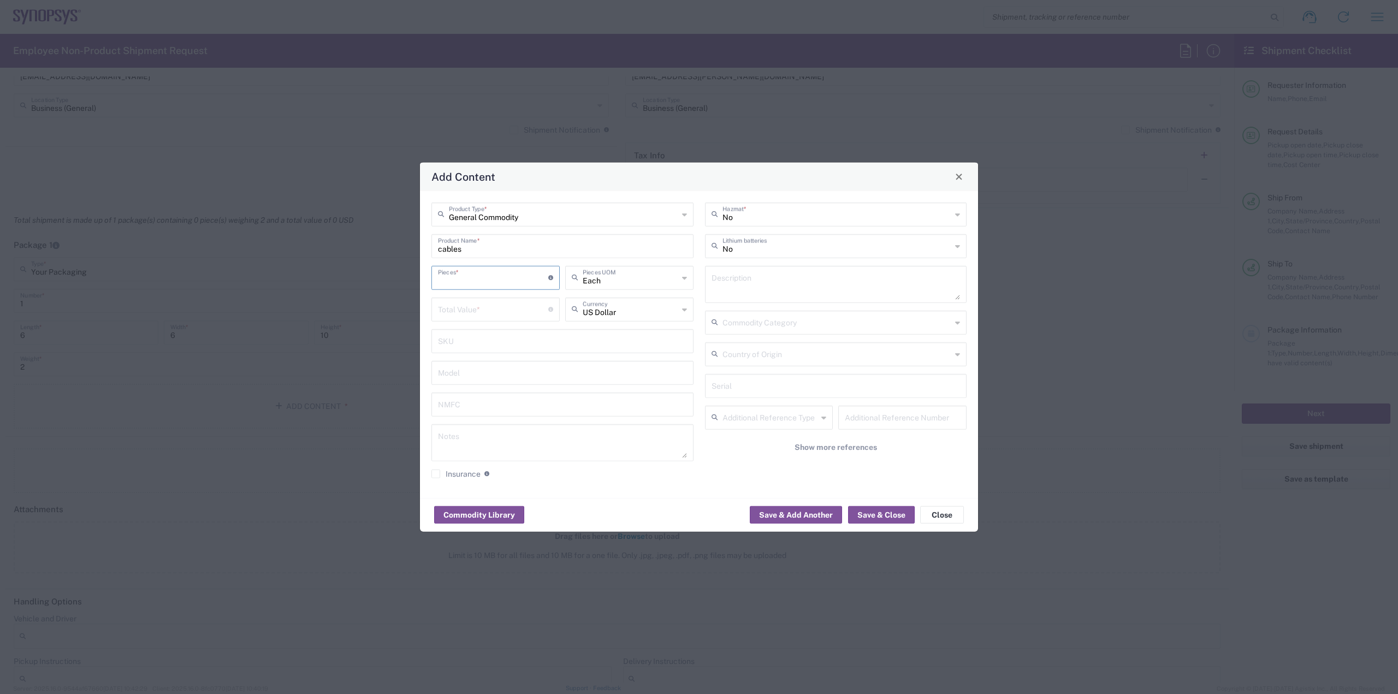
click at [479, 277] on input "number" at bounding box center [493, 276] width 110 height 19
type input "28"
click at [494, 309] on input "number" at bounding box center [493, 308] width 110 height 19
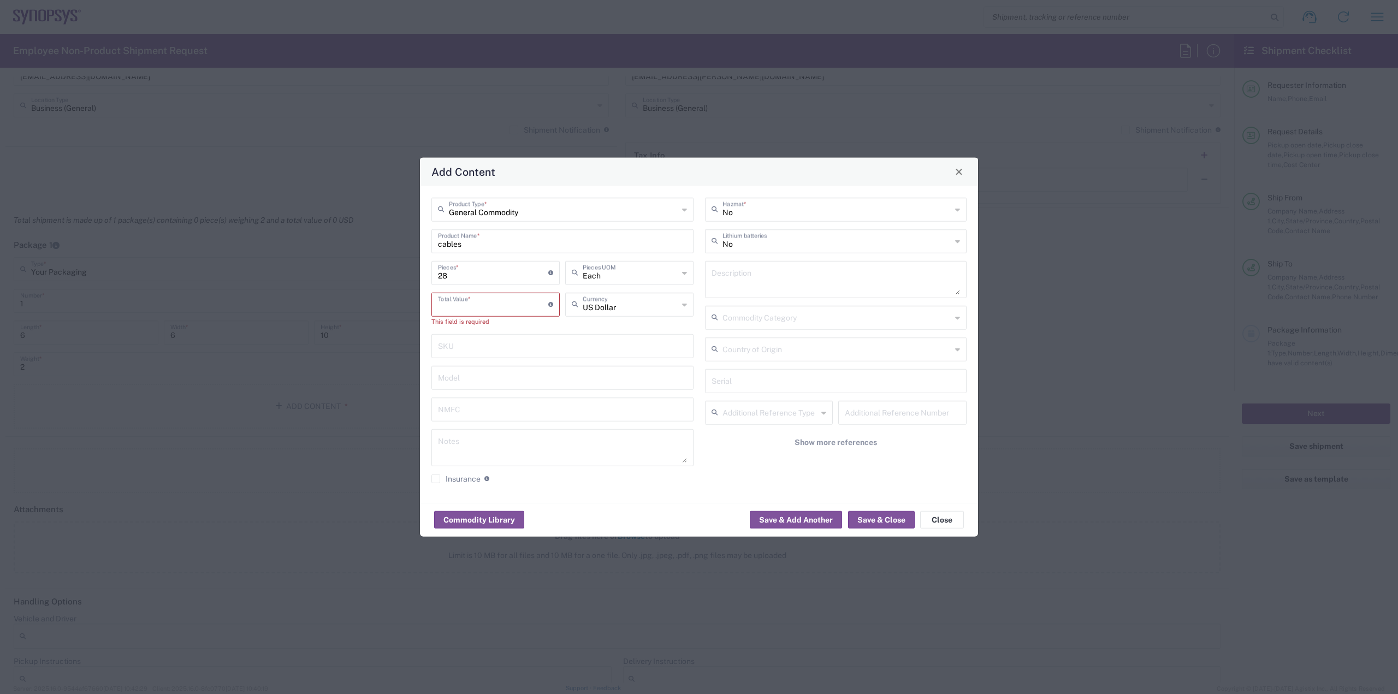
click at [485, 298] on input "number" at bounding box center [493, 303] width 110 height 19
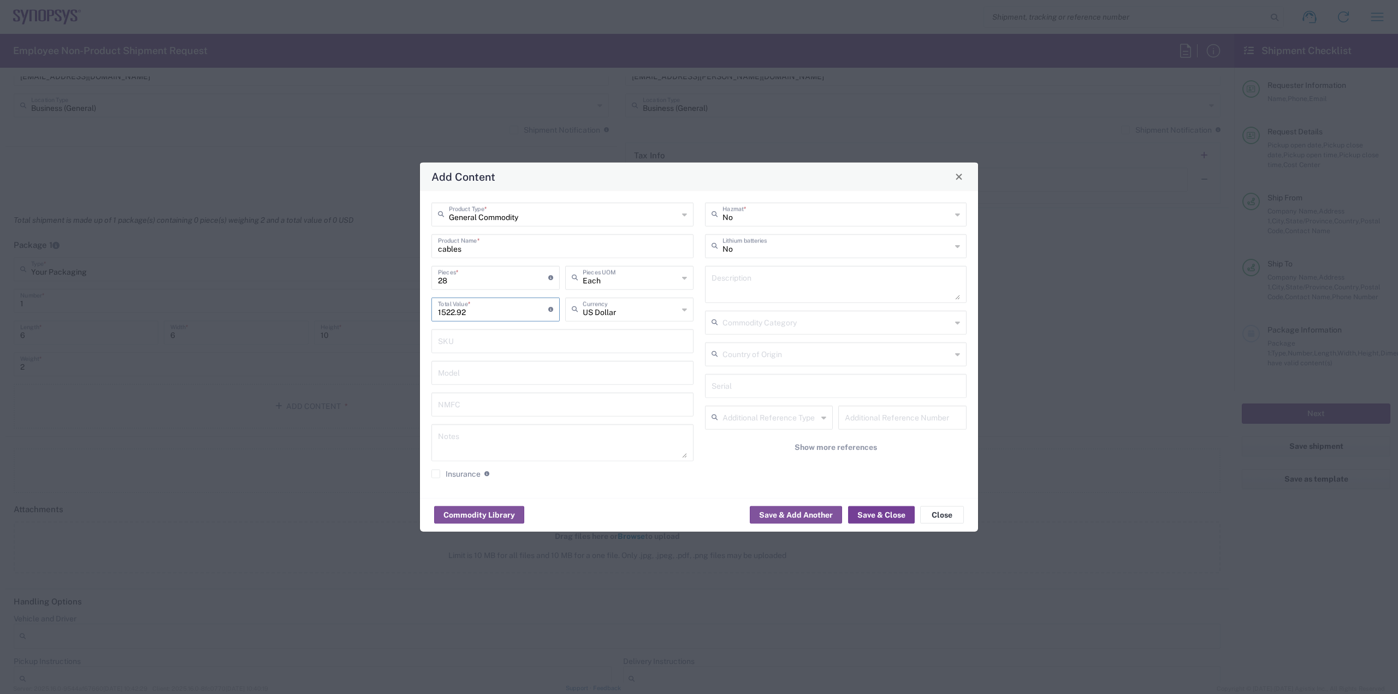
type input "1522.92"
click at [876, 518] on button "Save & Close" at bounding box center [881, 514] width 67 height 17
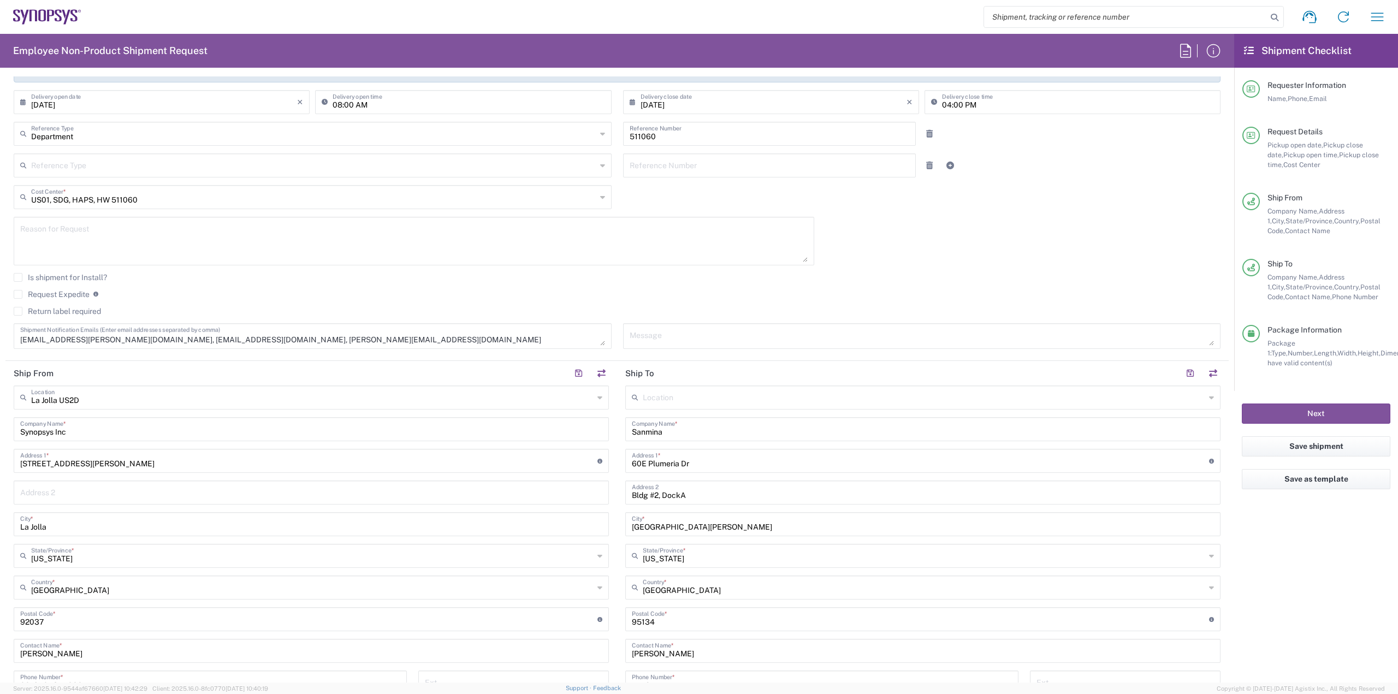
scroll to position [0, 0]
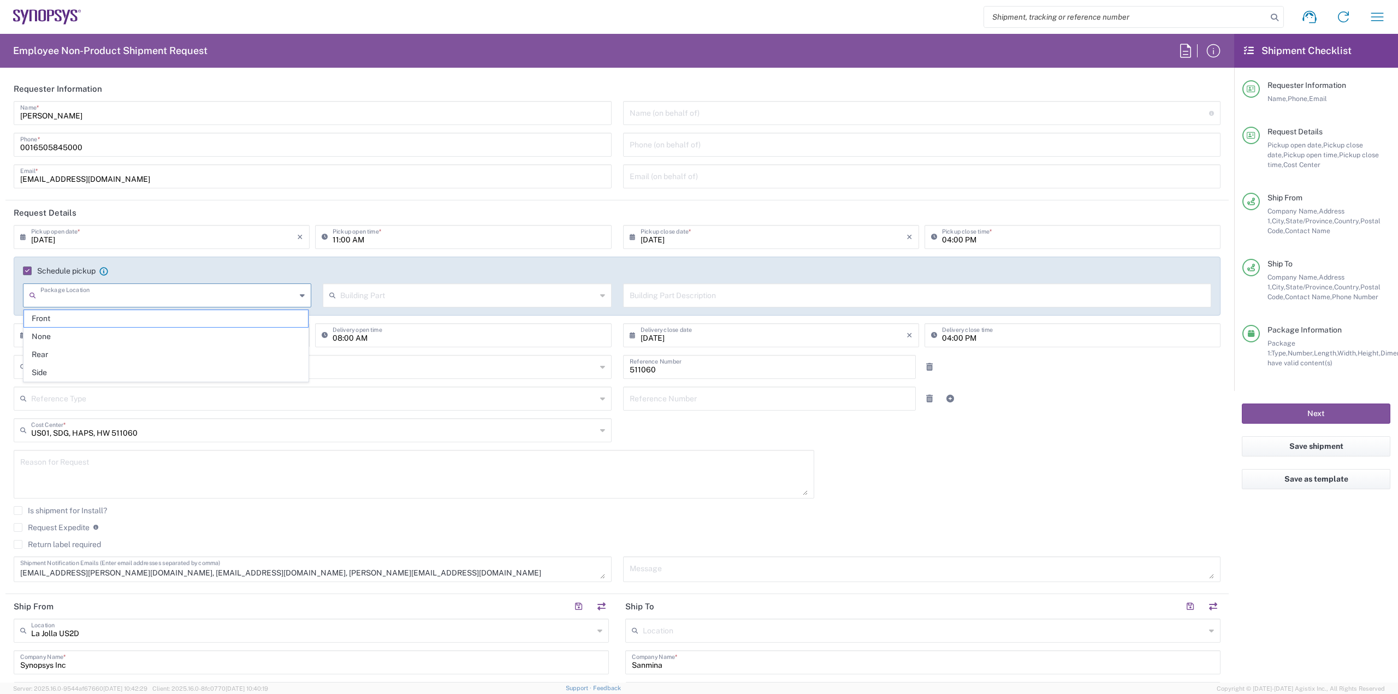
click at [137, 295] on input "text" at bounding box center [168, 294] width 256 height 19
click at [151, 269] on agx-checkbox-control "Schedule pickup When scheduling a pickup please be sure to meet the following c…" at bounding box center [617, 271] width 1188 height 10
click at [118, 331] on input "[DATE]" at bounding box center [164, 334] width 266 height 19
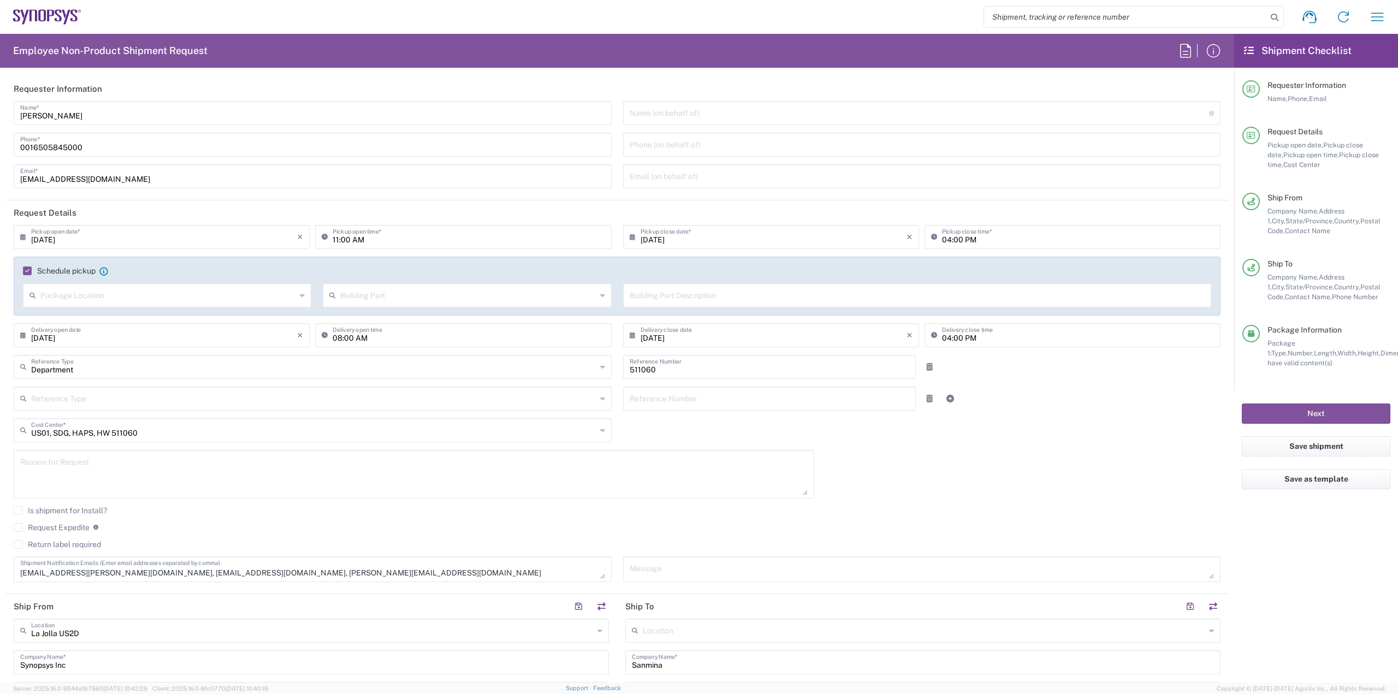
click at [114, 234] on input "[DATE]" at bounding box center [164, 236] width 266 height 19
click at [163, 324] on span "13" at bounding box center [164, 320] width 16 height 15
type input "[DATE]"
click at [694, 236] on input "text" at bounding box center [774, 236] width 266 height 19
click at [765, 321] on span "13" at bounding box center [769, 320] width 16 height 15
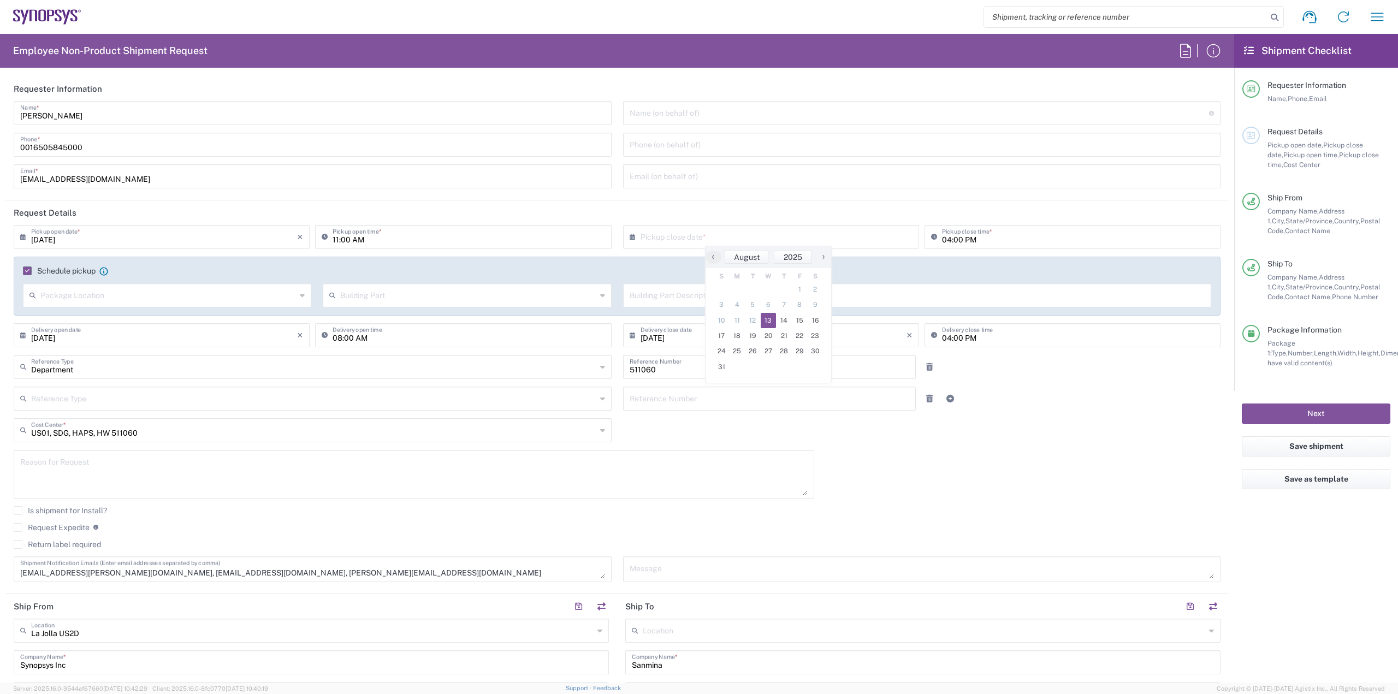
type input "[DATE]"
click at [394, 235] on input "11:00 AM" at bounding box center [469, 236] width 272 height 19
click at [322, 236] on icon at bounding box center [327, 236] width 11 height 17
click at [406, 242] on input "11:00 AM" at bounding box center [469, 236] width 272 height 19
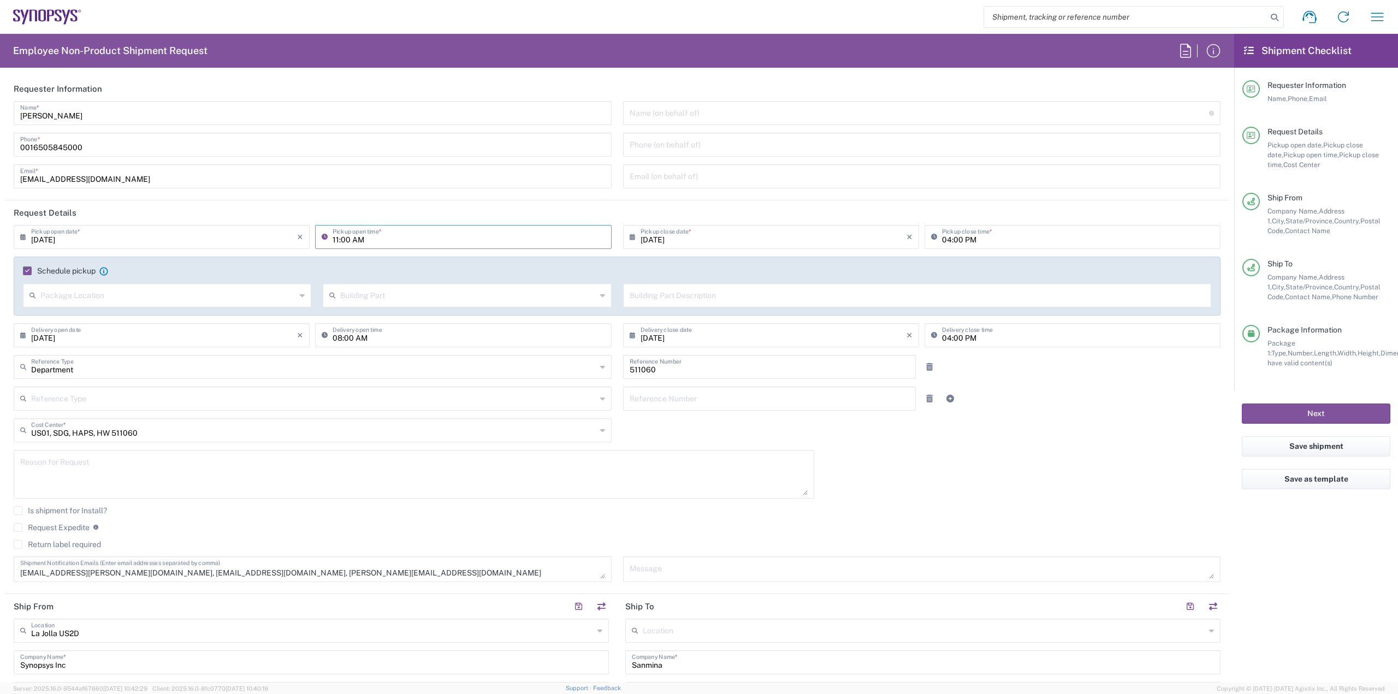
click at [439, 238] on input "11:00 AM" at bounding box center [469, 236] width 272 height 19
click at [194, 334] on input "[DATE]" at bounding box center [164, 334] width 266 height 19
drag, startPoint x: 194, startPoint y: 417, endPoint x: 238, endPoint y: 396, distance: 48.1
click at [194, 416] on span "15" at bounding box center [195, 418] width 16 height 15
type input "[DATE]"
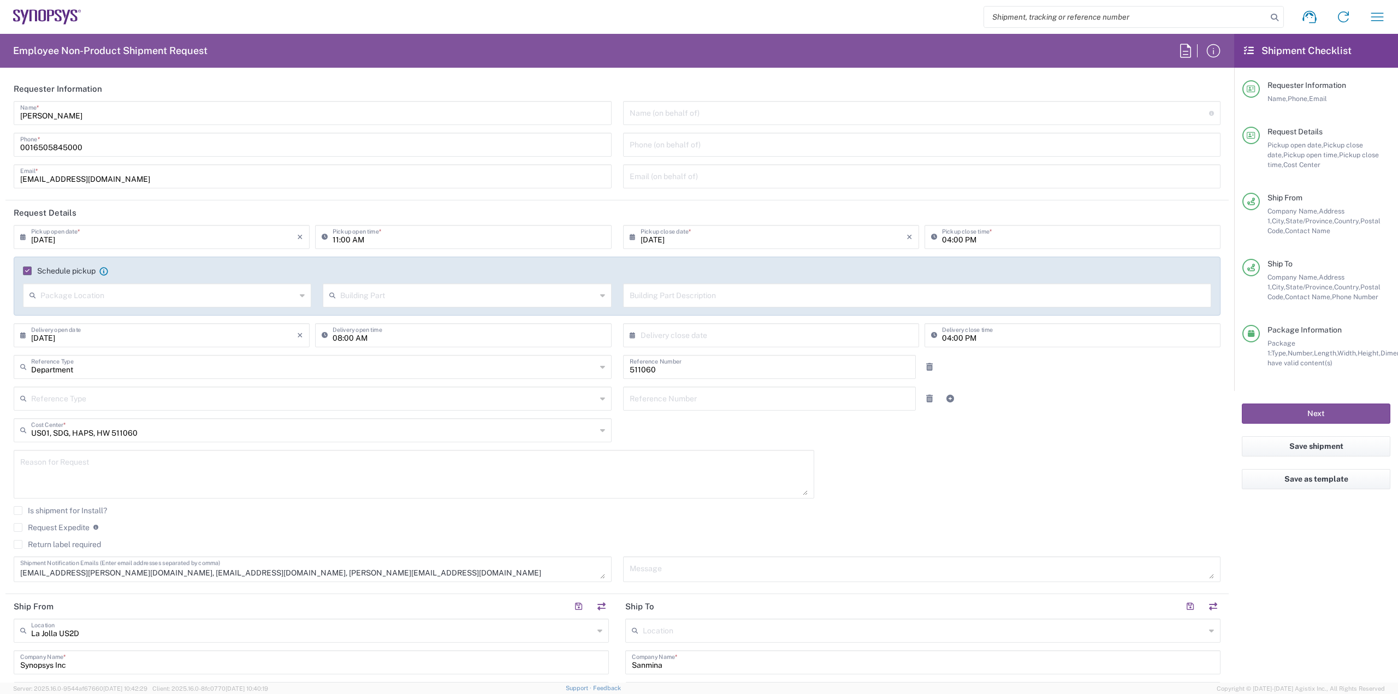
click at [711, 338] on input "text" at bounding box center [774, 334] width 266 height 19
drag, startPoint x: 804, startPoint y: 418, endPoint x: 818, endPoint y: 452, distance: 37.2
click at [803, 418] on span "15" at bounding box center [800, 418] width 16 height 15
type input "[DATE]"
click at [1325, 416] on button "Next" at bounding box center [1316, 414] width 149 height 20
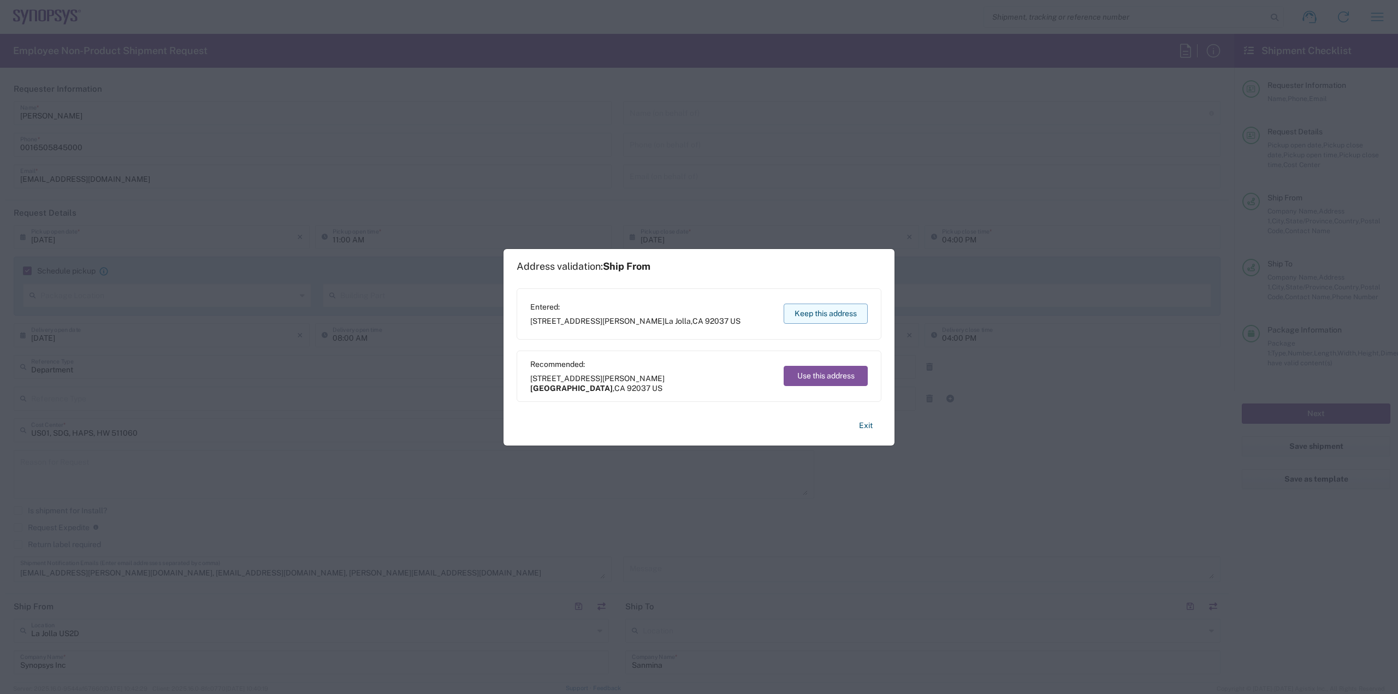
click at [840, 318] on button "Keep this address" at bounding box center [826, 314] width 84 height 20
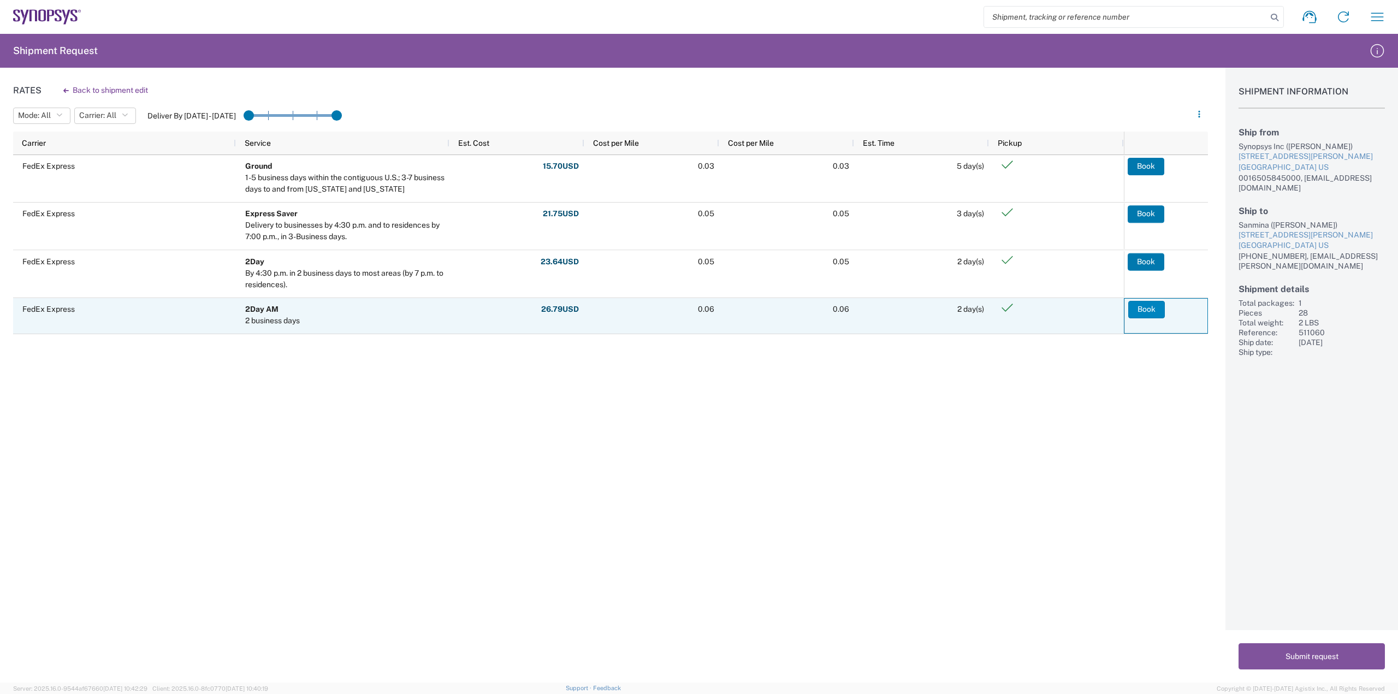
click at [1150, 307] on button "Book" at bounding box center [1146, 309] width 37 height 17
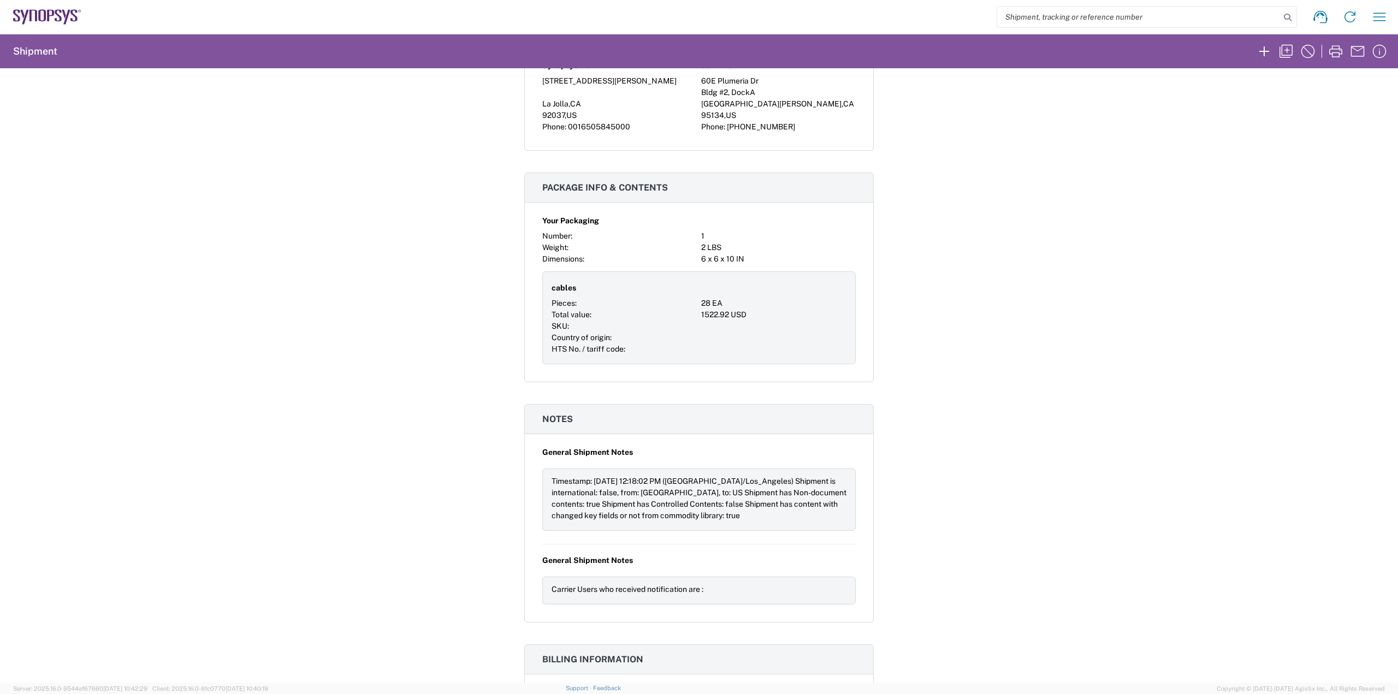
scroll to position [920, 0]
